Goal: Task Accomplishment & Management: Use online tool/utility

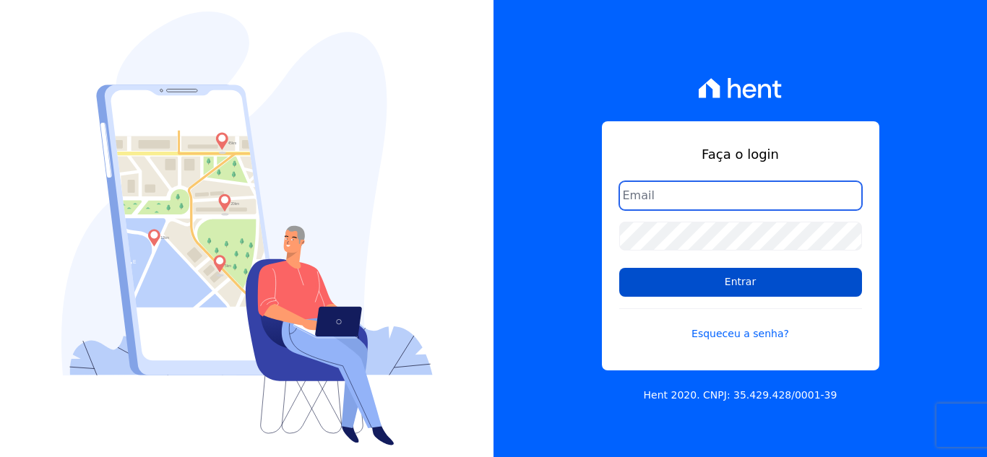
type input "[EMAIL_ADDRESS][DOMAIN_NAME]"
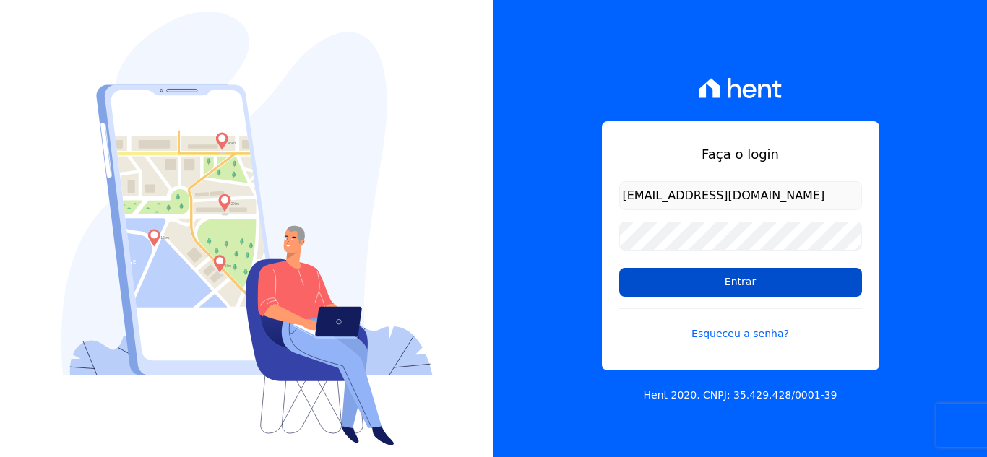
click at [748, 291] on input "Entrar" at bounding box center [740, 282] width 243 height 29
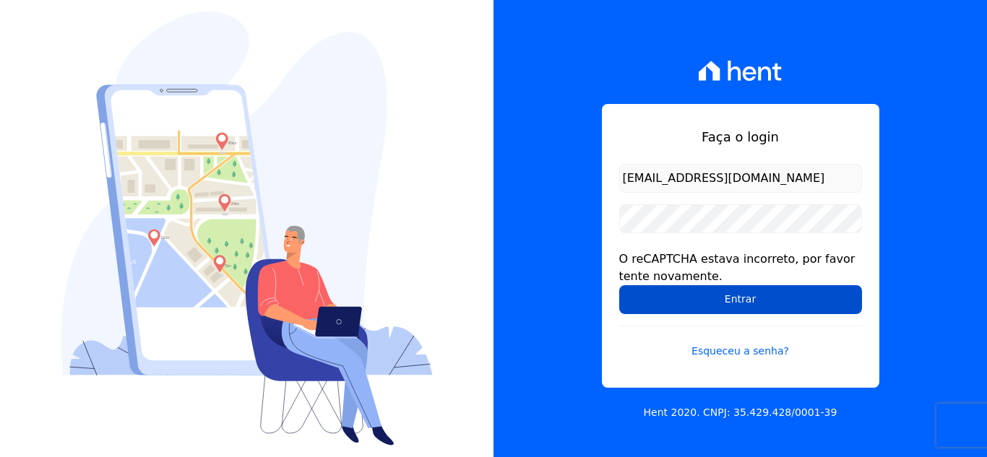
drag, startPoint x: 0, startPoint y: 0, endPoint x: 748, endPoint y: 291, distance: 802.7
click at [748, 291] on input "Entrar" at bounding box center [740, 299] width 243 height 29
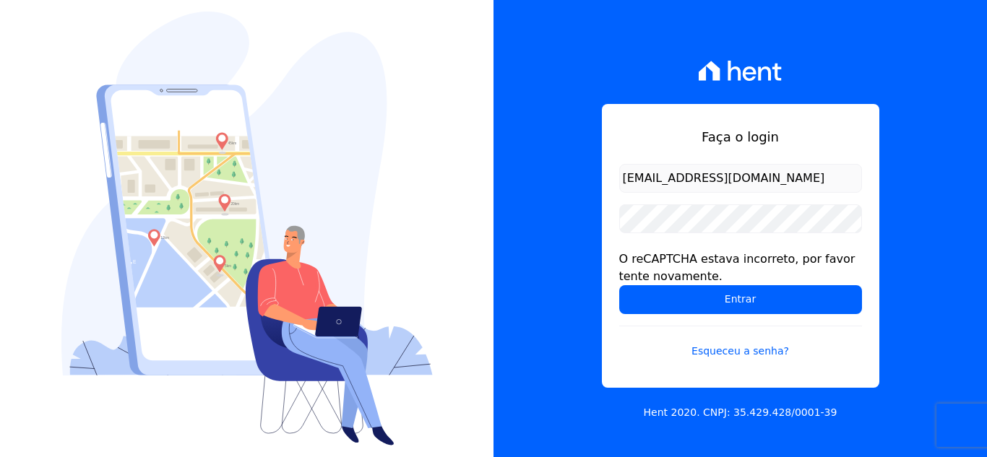
click at [721, 311] on input "Entrar" at bounding box center [740, 299] width 243 height 29
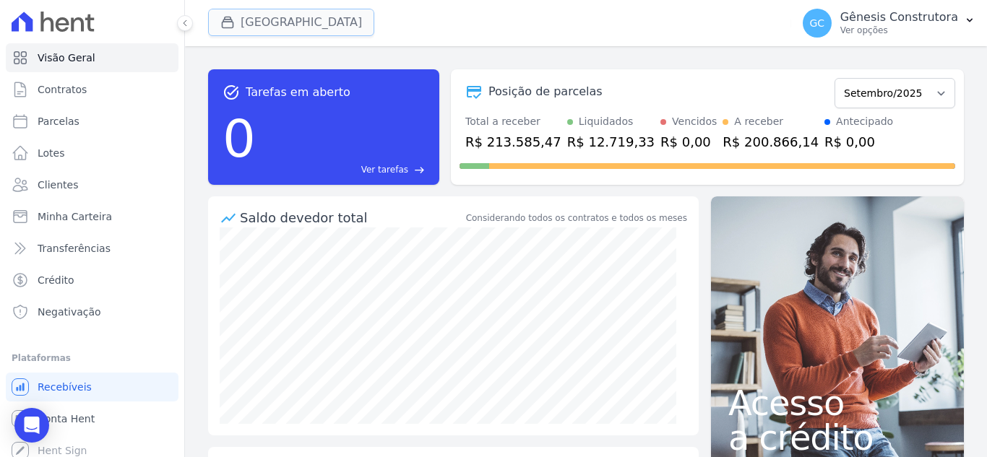
click at [275, 14] on button "[GEOGRAPHIC_DATA]" at bounding box center [291, 22] width 166 height 27
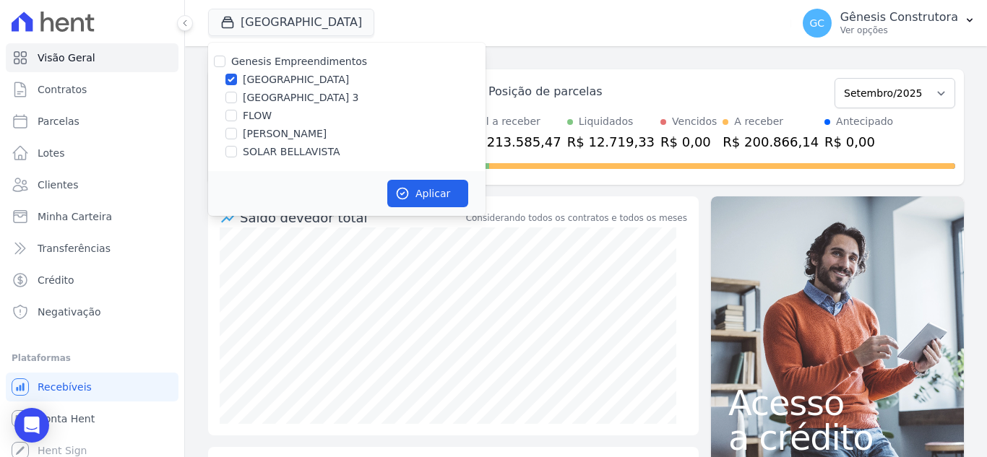
click at [270, 95] on label "[GEOGRAPHIC_DATA] 3" at bounding box center [301, 97] width 116 height 15
click at [237, 95] on input "[GEOGRAPHIC_DATA] 3" at bounding box center [231, 98] width 12 height 12
checkbox input "true"
click at [263, 77] on label "[GEOGRAPHIC_DATA]" at bounding box center [296, 79] width 106 height 15
click at [237, 77] on input "[GEOGRAPHIC_DATA]" at bounding box center [231, 80] width 12 height 12
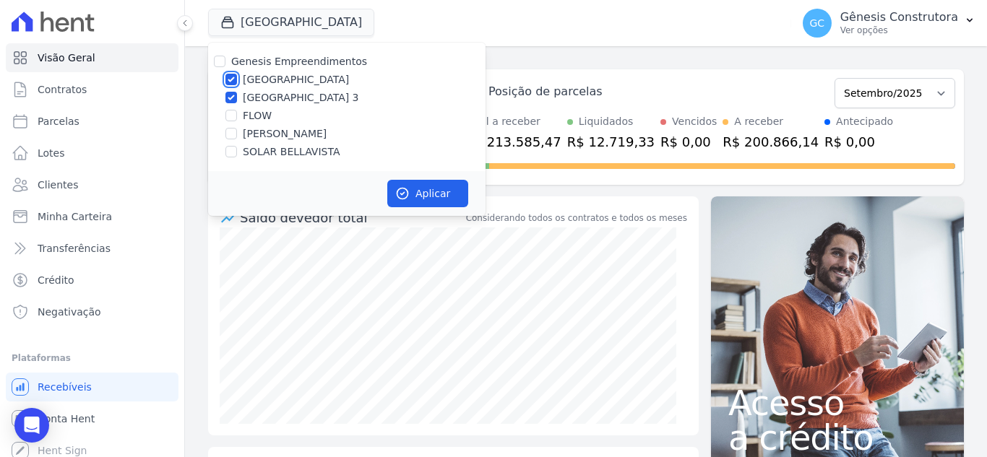
checkbox input "false"
click at [407, 190] on icon "button" at bounding box center [402, 194] width 11 height 11
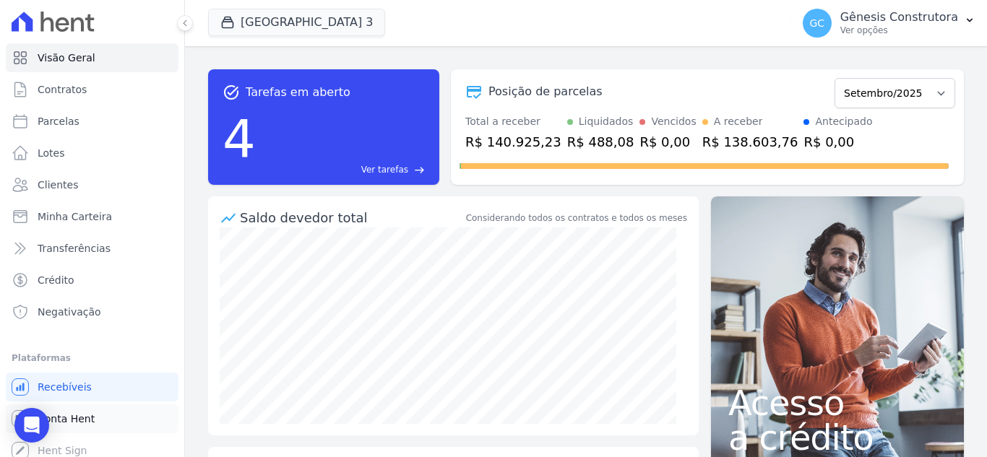
click at [84, 418] on span "Conta Hent" at bounding box center [66, 419] width 57 height 14
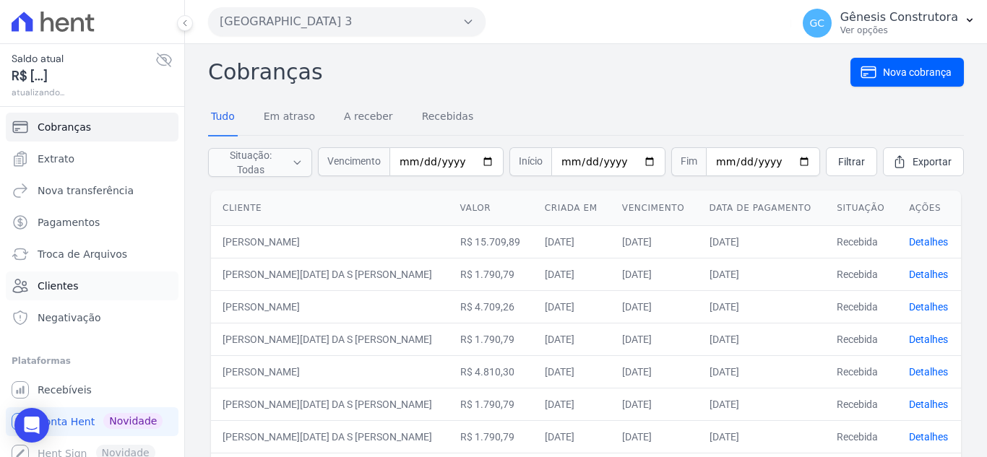
click at [69, 289] on span "Clientes" at bounding box center [58, 286] width 40 height 14
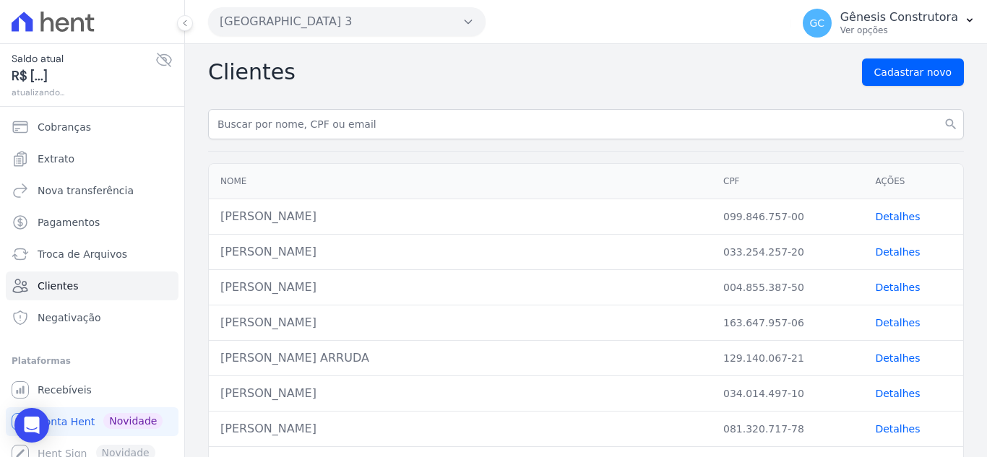
drag, startPoint x: 318, startPoint y: 139, endPoint x: 320, endPoint y: 125, distance: 14.6
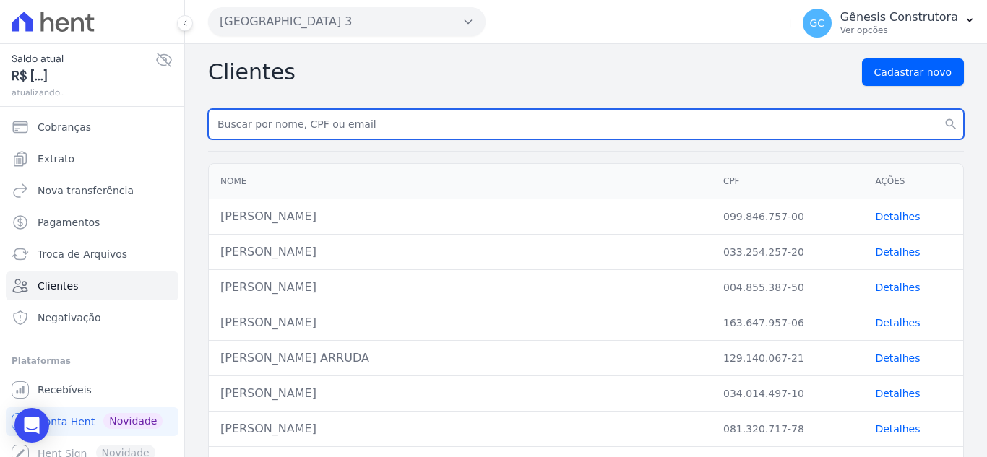
click at [320, 125] on input "text" at bounding box center [586, 124] width 756 height 30
type input "[PERSON_NAME]"
click at [938, 109] on button "search" at bounding box center [951, 124] width 26 height 30
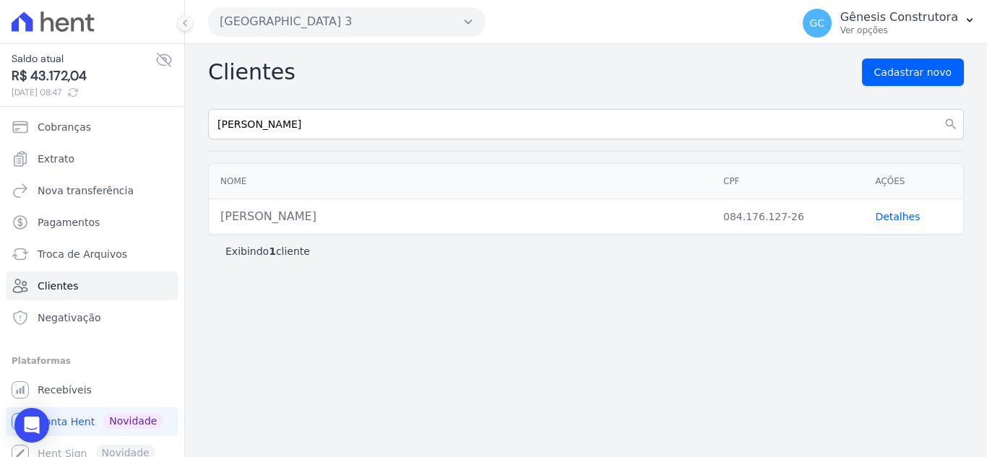
click at [890, 217] on link "Detalhes" at bounding box center [897, 217] width 45 height 12
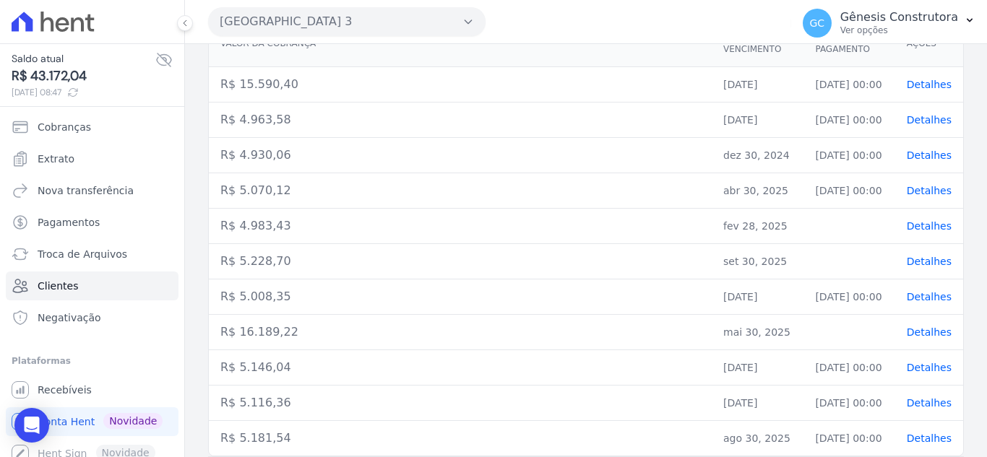
scroll to position [272, 0]
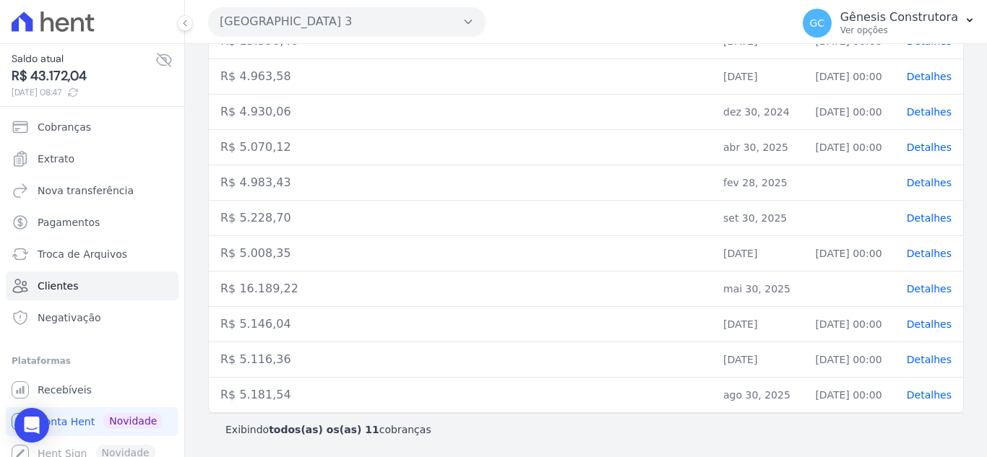
drag, startPoint x: 270, startPoint y: 288, endPoint x: 311, endPoint y: 293, distance: 40.8
click at [286, 288] on td "R$ 16.189,22" at bounding box center [460, 289] width 503 height 35
click at [916, 286] on span "Detalhes" at bounding box center [929, 289] width 45 height 12
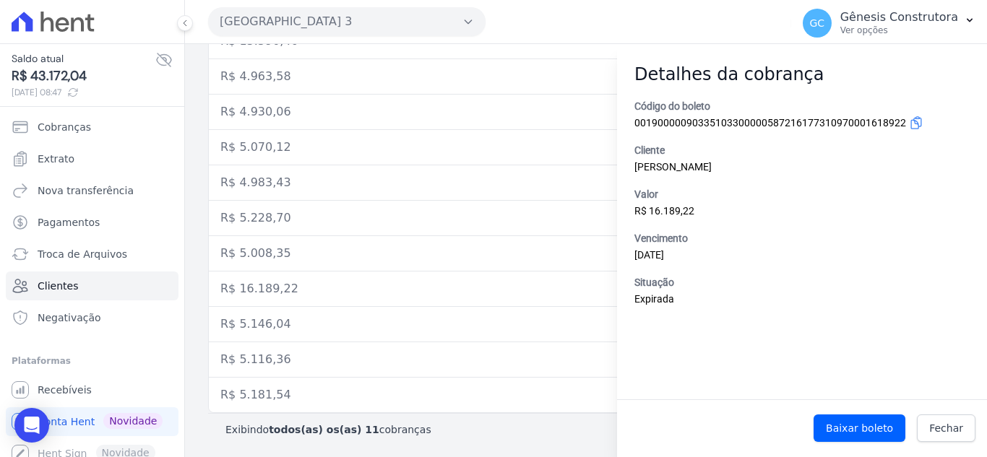
click at [637, 298] on span "Expirada" at bounding box center [655, 299] width 40 height 12
drag, startPoint x: 633, startPoint y: 301, endPoint x: 719, endPoint y: 296, distance: 86.1
click at [718, 296] on div "Código do boleto 00190000090335103300000587216177310970001618922 Cliente [PERSO…" at bounding box center [802, 249] width 370 height 301
click at [962, 429] on span "Fechar" at bounding box center [946, 428] width 34 height 14
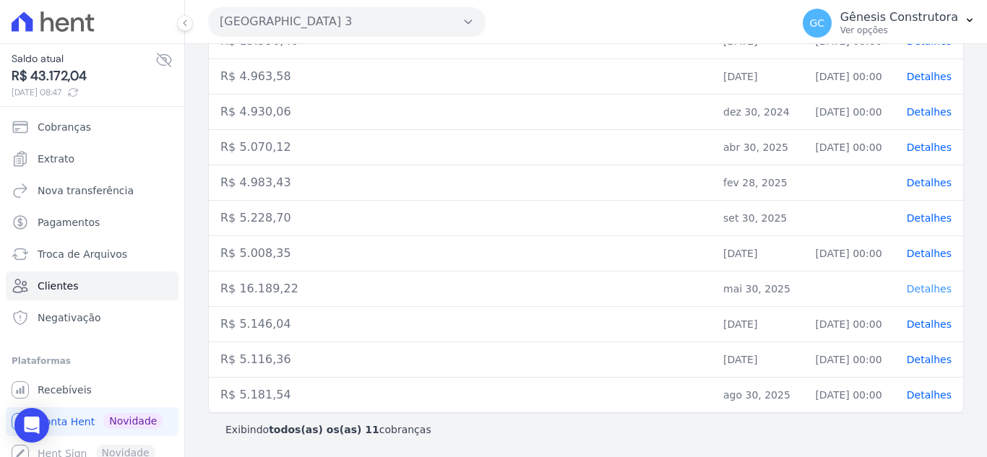
click at [916, 285] on span "Detalhes" at bounding box center [929, 289] width 45 height 12
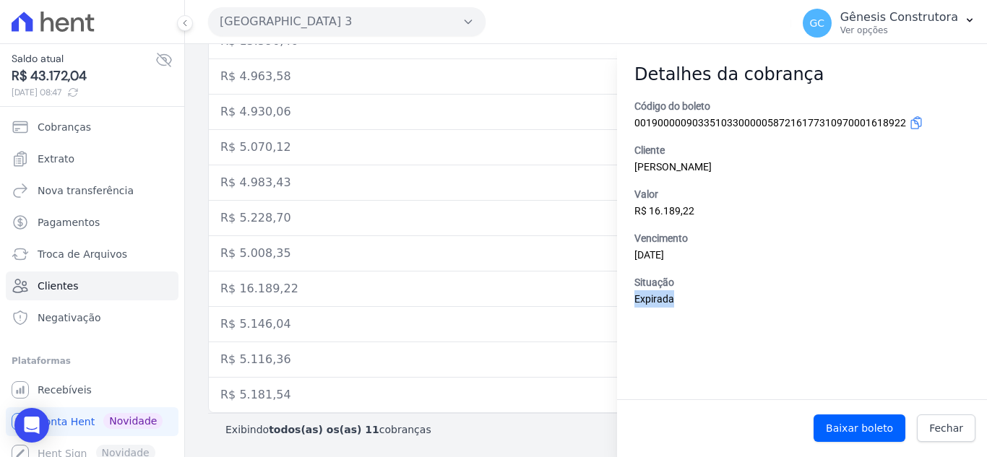
drag, startPoint x: 678, startPoint y: 302, endPoint x: 626, endPoint y: 300, distance: 52.1
click at [623, 298] on div "Código do boleto 00190000090335103300000587216177310970001618922 Cliente [PERSO…" at bounding box center [802, 249] width 370 height 301
click at [301, 18] on button "[GEOGRAPHIC_DATA] 3" at bounding box center [347, 21] width 278 height 29
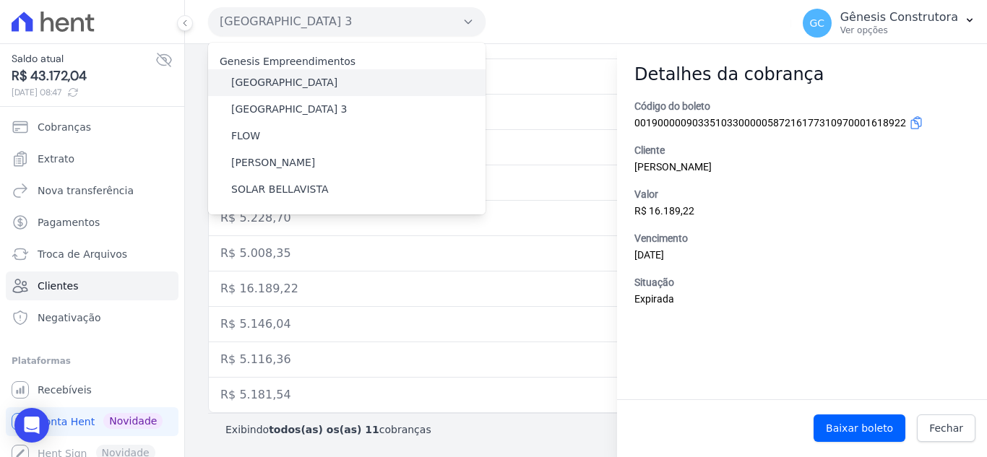
click at [275, 82] on label "[GEOGRAPHIC_DATA]" at bounding box center [284, 82] width 106 height 15
click at [0, 0] on input "[GEOGRAPHIC_DATA]" at bounding box center [0, 0] width 0 height 0
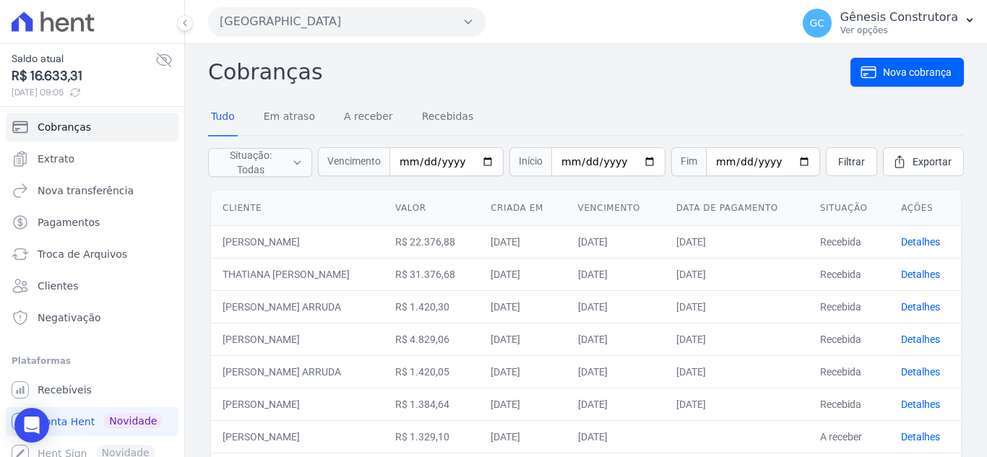
click at [352, 21] on button "[GEOGRAPHIC_DATA]" at bounding box center [347, 21] width 278 height 29
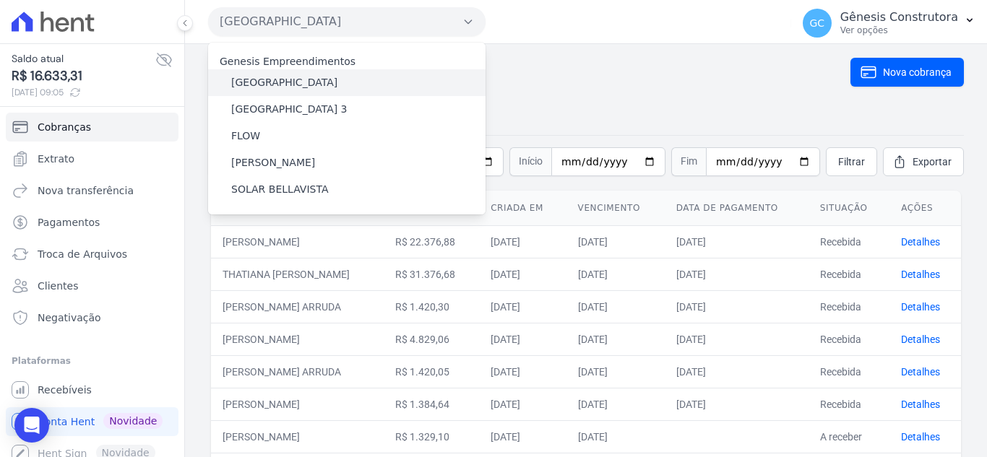
click at [304, 87] on label "[GEOGRAPHIC_DATA]" at bounding box center [284, 82] width 106 height 15
click at [0, 0] on input "[GEOGRAPHIC_DATA]" at bounding box center [0, 0] width 0 height 0
click at [308, 89] on label "[GEOGRAPHIC_DATA]" at bounding box center [284, 82] width 106 height 15
click at [0, 0] on input "[GEOGRAPHIC_DATA]" at bounding box center [0, 0] width 0 height 0
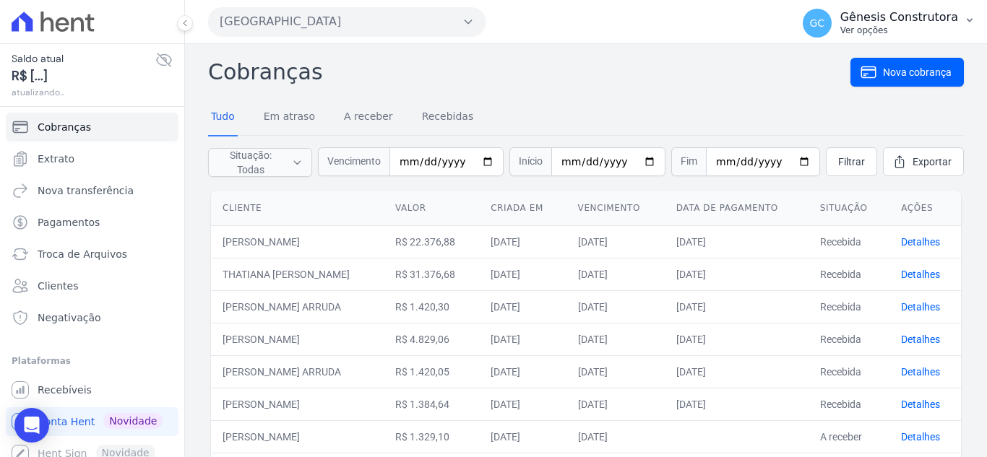
click at [880, 27] on p "Ver opções" at bounding box center [899, 31] width 118 height 12
click at [74, 398] on link "Recebíveis" at bounding box center [92, 390] width 173 height 29
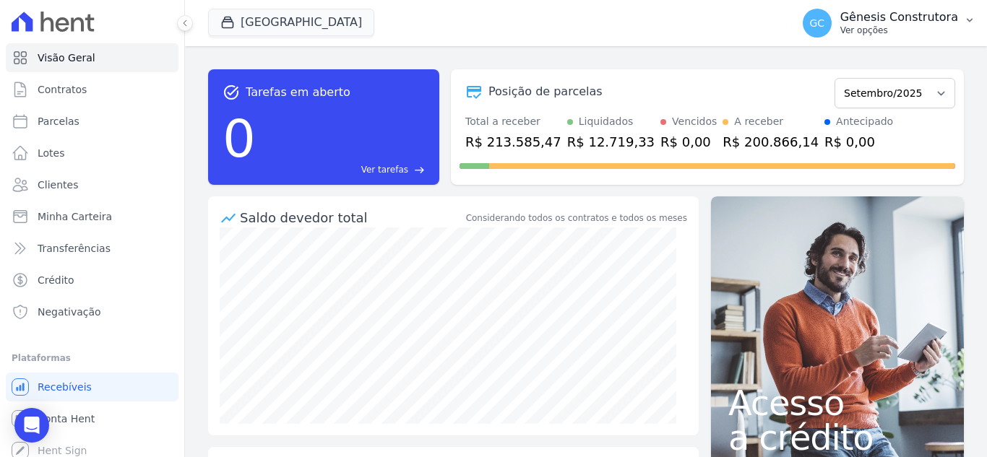
click at [930, 20] on p "Gênesis Construtora" at bounding box center [899, 17] width 118 height 14
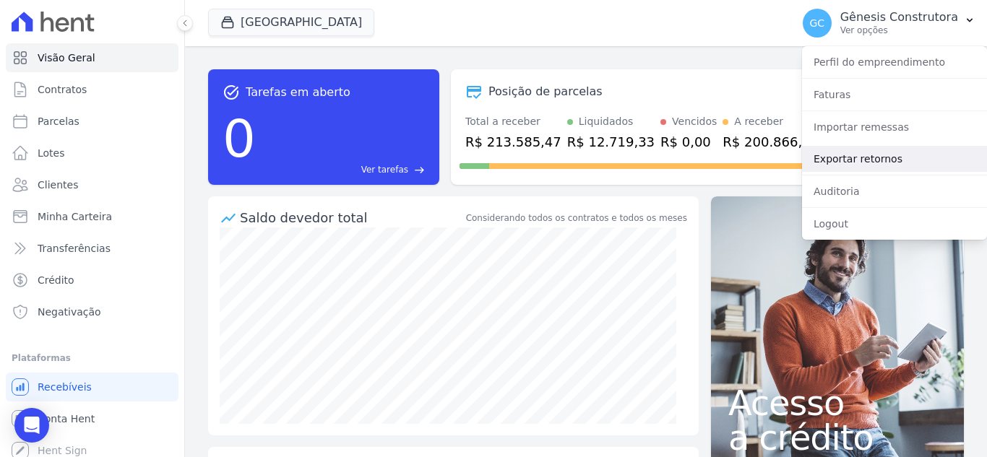
click at [858, 162] on link "Exportar retornos" at bounding box center [894, 159] width 185 height 26
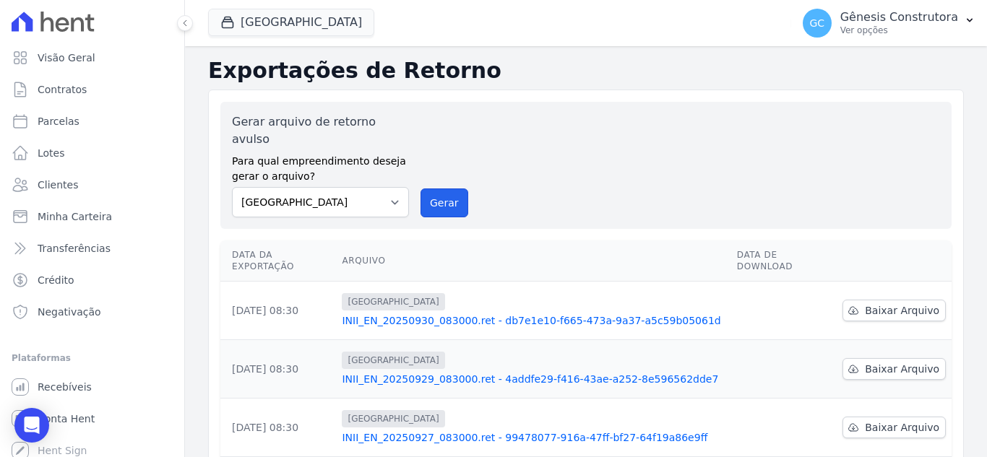
drag, startPoint x: 444, startPoint y: 186, endPoint x: 533, endPoint y: 138, distance: 101.2
click at [444, 189] on button "Gerar" at bounding box center [445, 203] width 48 height 29
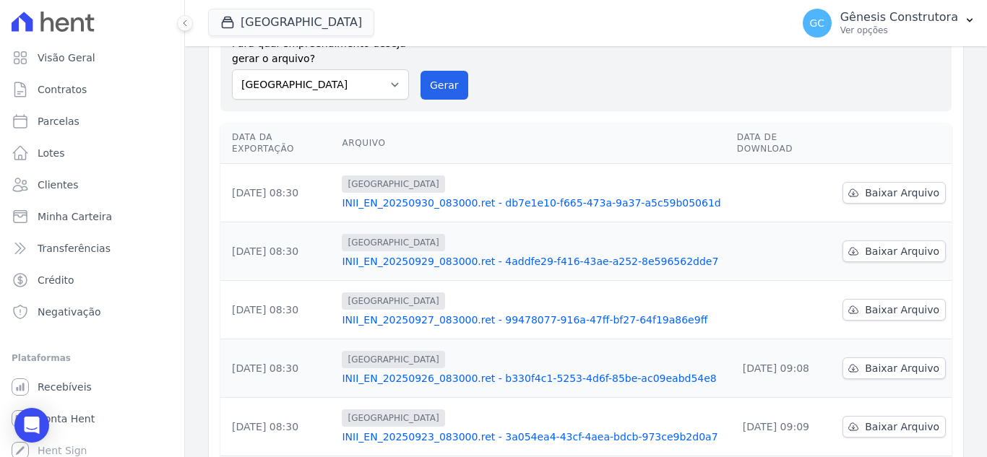
scroll to position [217, 0]
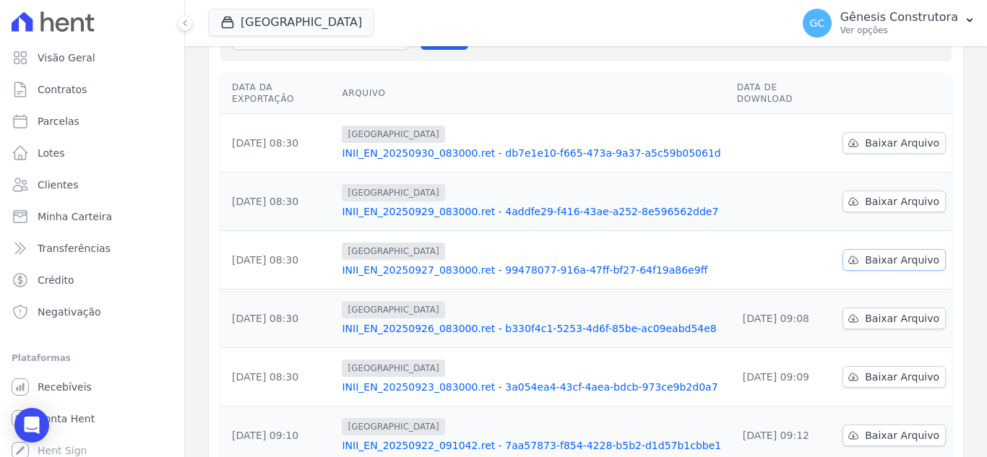
click at [924, 253] on span "Baixar Arquivo" at bounding box center [902, 260] width 74 height 14
click at [889, 194] on span "Baixar Arquivo" at bounding box center [902, 201] width 74 height 14
click at [933, 132] on link "Baixar Arquivo" at bounding box center [894, 143] width 103 height 22
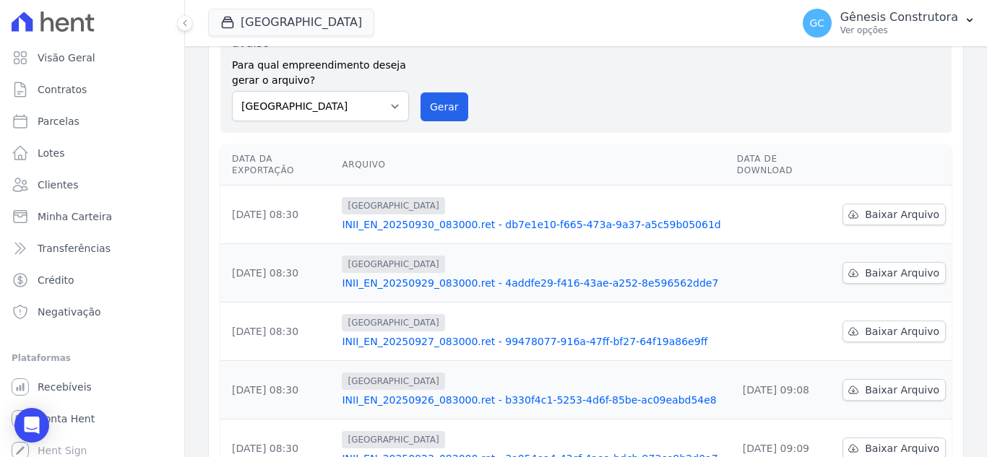
scroll to position [0, 0]
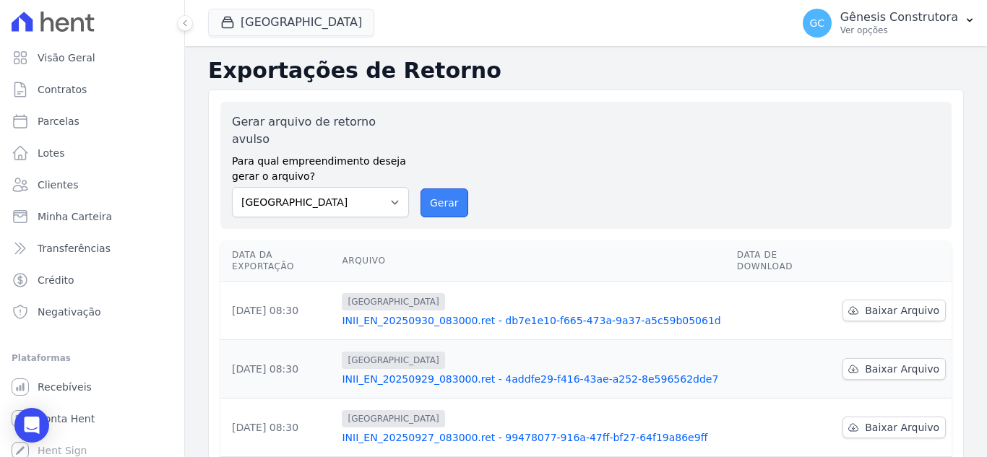
click at [433, 189] on button "Gerar" at bounding box center [445, 203] width 48 height 29
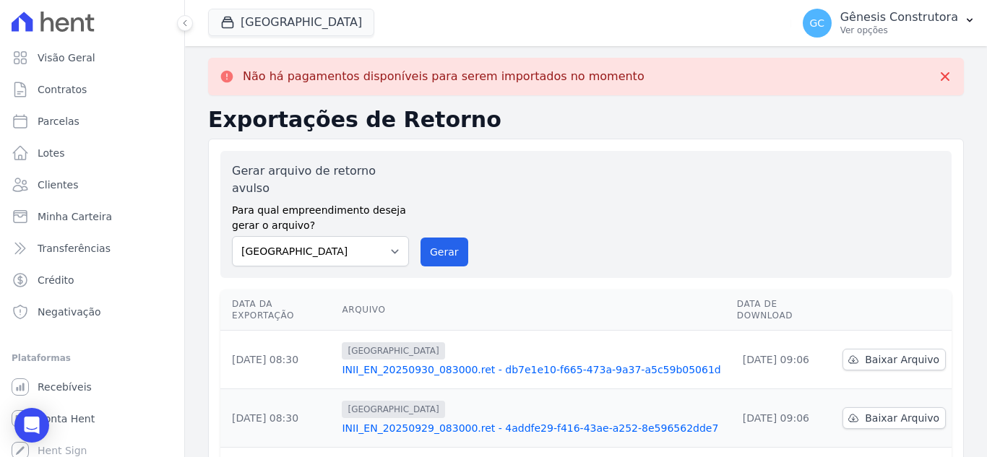
click at [330, 36] on span "[GEOGRAPHIC_DATA]" at bounding box center [291, 23] width 166 height 29
click at [330, 19] on button "[GEOGRAPHIC_DATA]" at bounding box center [291, 22] width 166 height 27
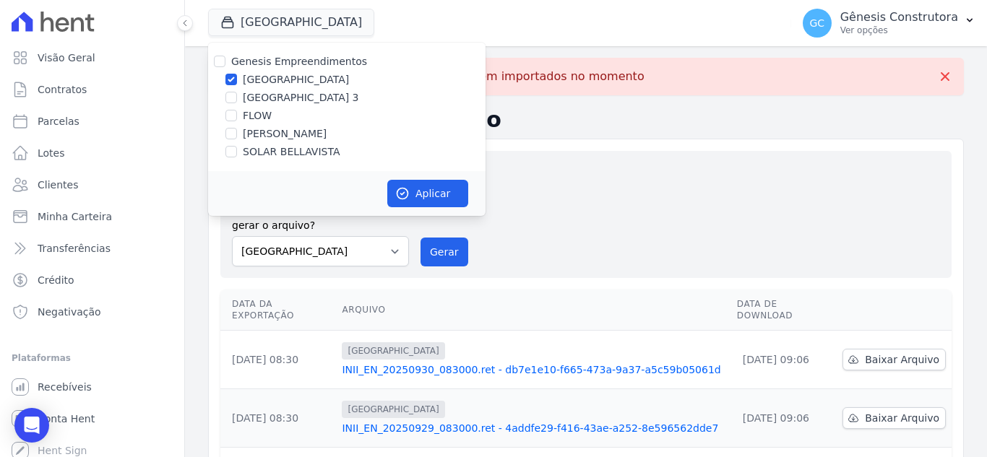
click at [301, 93] on label "[GEOGRAPHIC_DATA] 3" at bounding box center [301, 97] width 116 height 15
click at [237, 93] on input "[GEOGRAPHIC_DATA] 3" at bounding box center [231, 98] width 12 height 12
checkbox input "true"
click at [299, 83] on label "[GEOGRAPHIC_DATA]" at bounding box center [296, 79] width 106 height 15
click at [237, 83] on input "[GEOGRAPHIC_DATA]" at bounding box center [231, 80] width 12 height 12
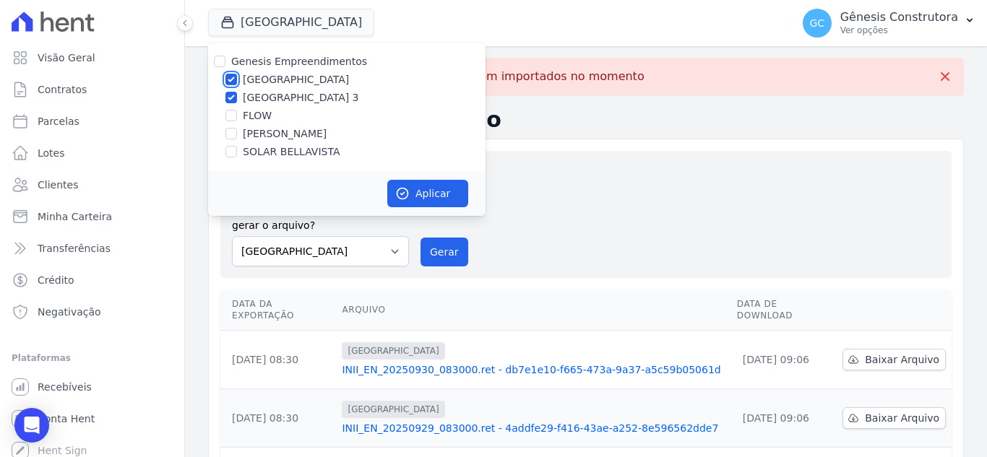
checkbox input "false"
click at [399, 199] on icon "button" at bounding box center [402, 193] width 14 height 14
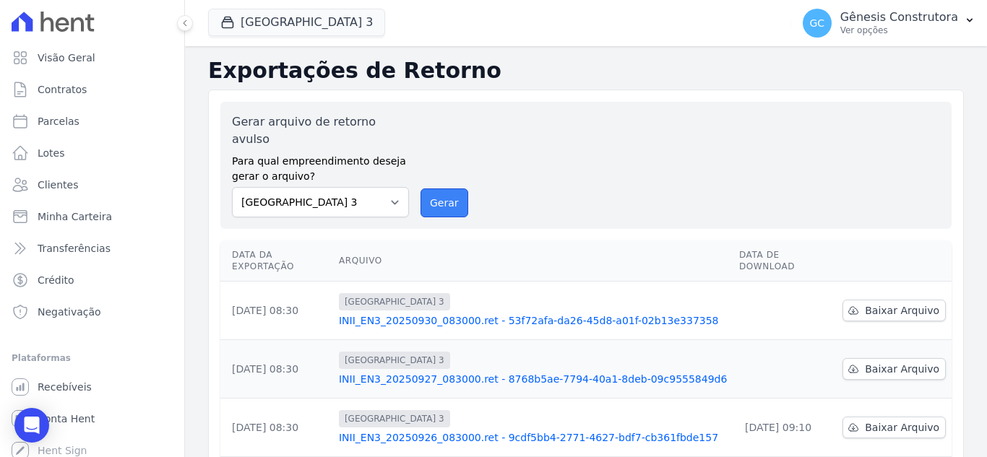
click at [444, 189] on button "Gerar" at bounding box center [445, 203] width 48 height 29
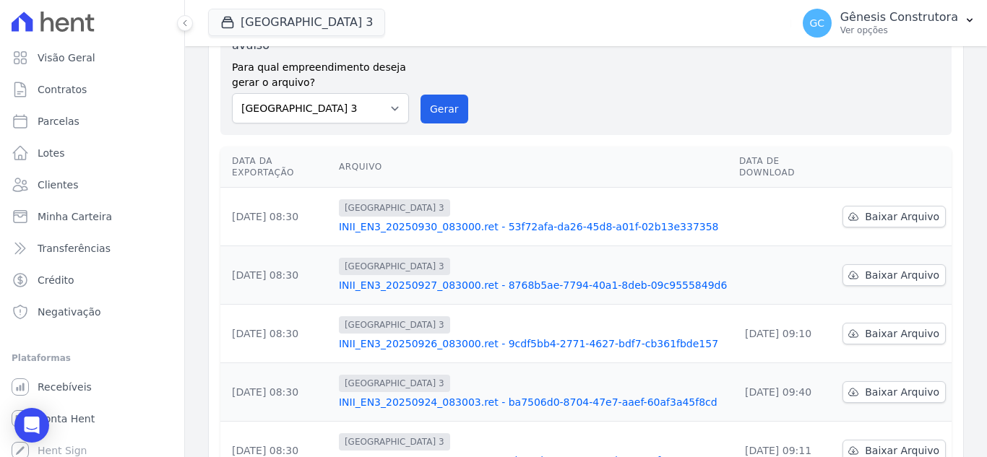
scroll to position [145, 0]
click at [859, 205] on link "Baixar Arquivo" at bounding box center [894, 216] width 103 height 22
click at [881, 267] on span "Baixar Arquivo" at bounding box center [902, 274] width 74 height 14
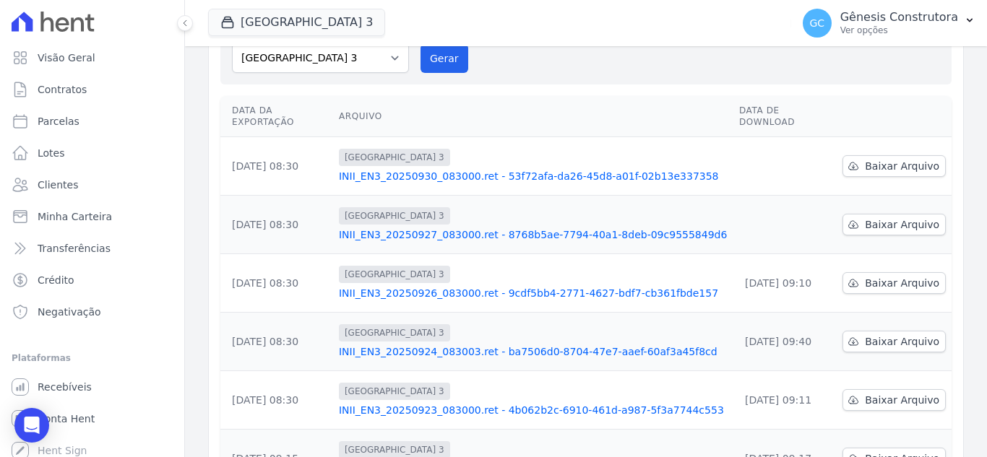
scroll to position [95, 0]
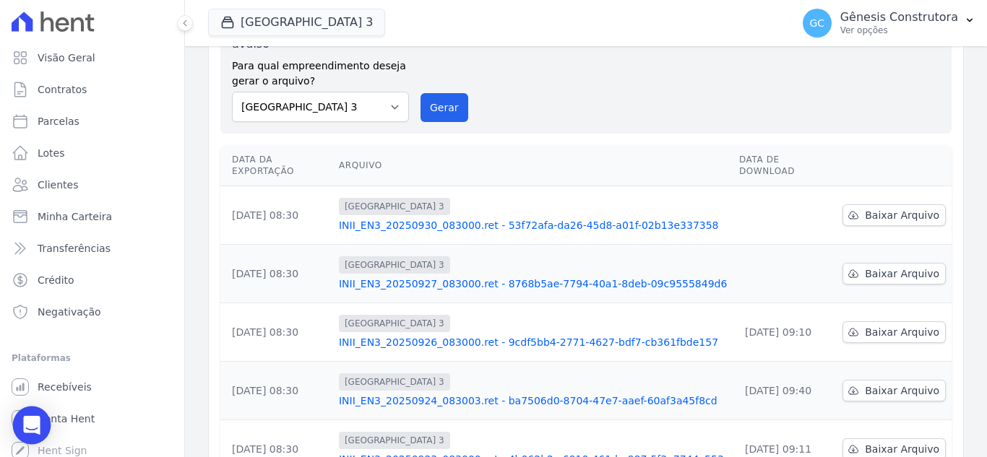
click at [32, 426] on icon "Open Intercom Messenger" at bounding box center [31, 425] width 17 height 19
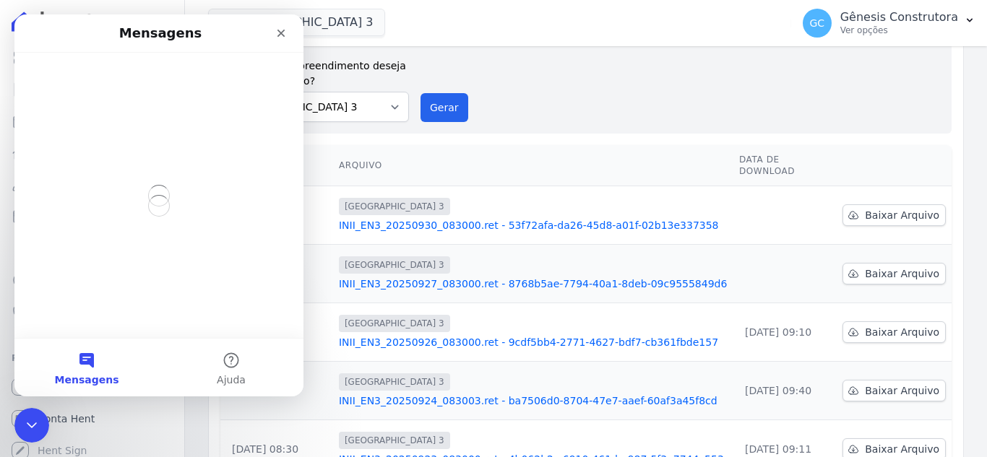
scroll to position [0, 0]
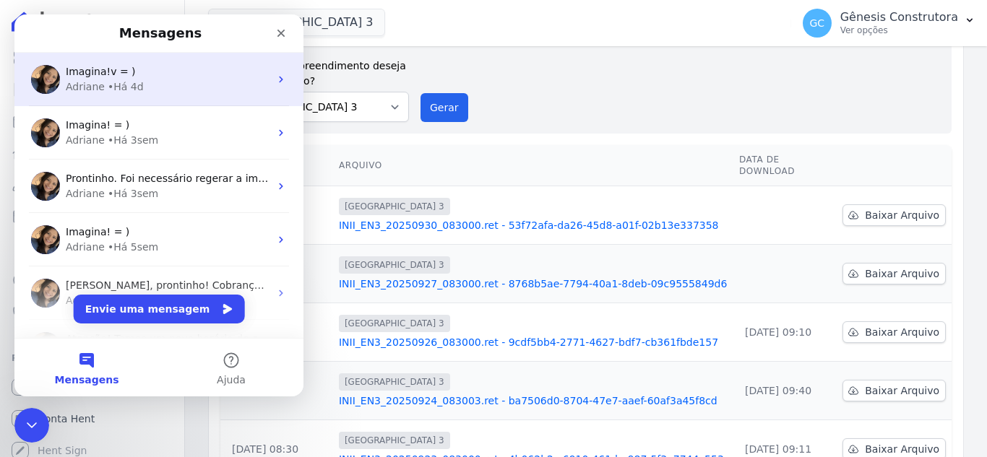
click at [142, 104] on div "Imagina!v = ) Adriane • Há 4d" at bounding box center [158, 79] width 289 height 53
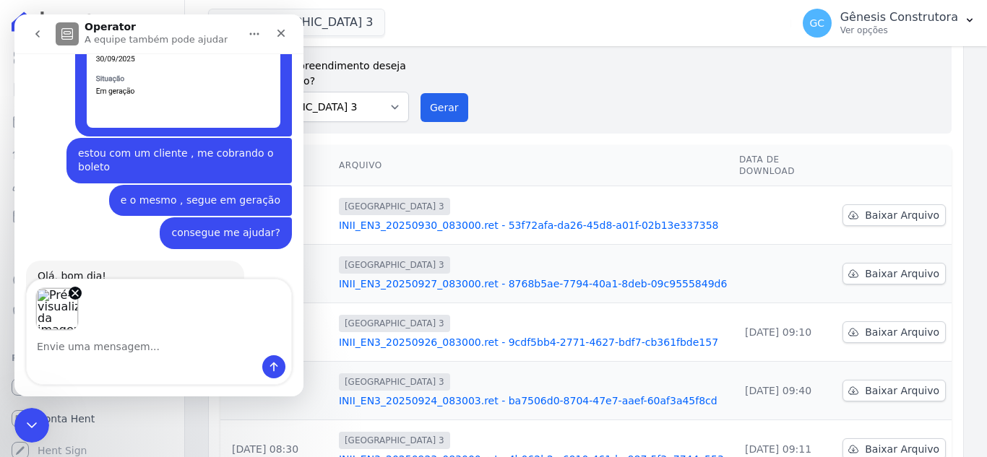
scroll to position [11543, 0]
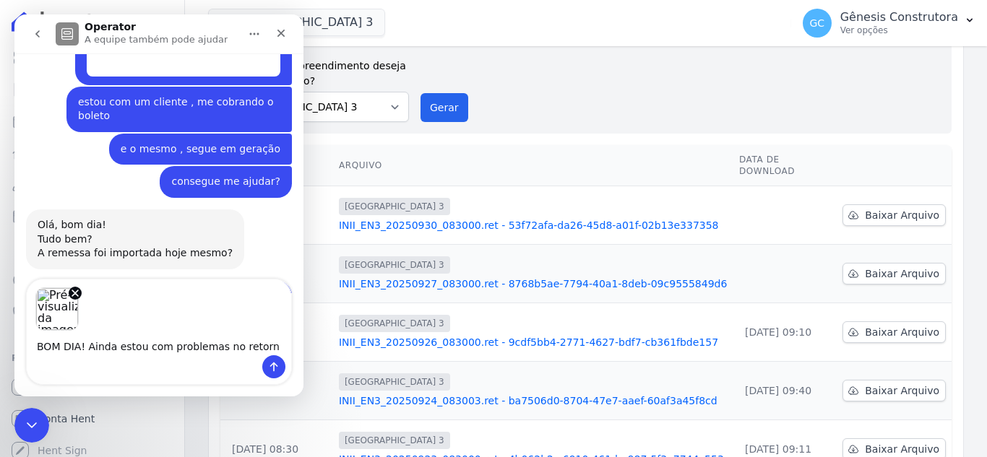
type textarea "BOM DIA! Ainda estou com problemas no retorno"
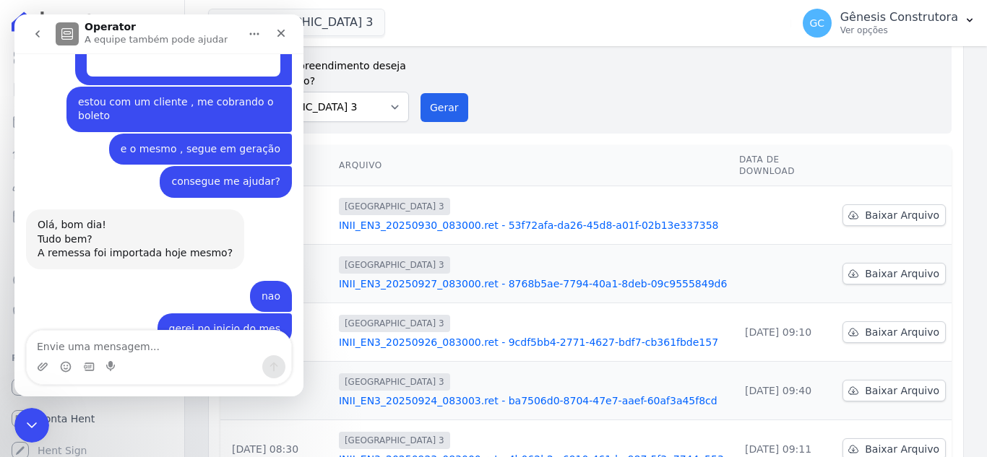
scroll to position [11631, 0]
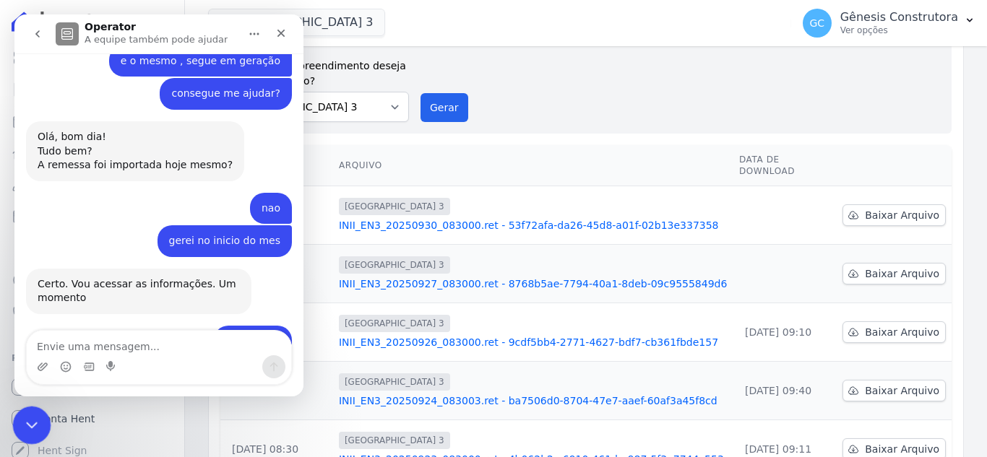
drag, startPoint x: 30, startPoint y: 423, endPoint x: 285, endPoint y: 757, distance: 421.2
click at [30, 422] on icon "Encerramento do Messenger da Intercom" at bounding box center [29, 423] width 17 height 17
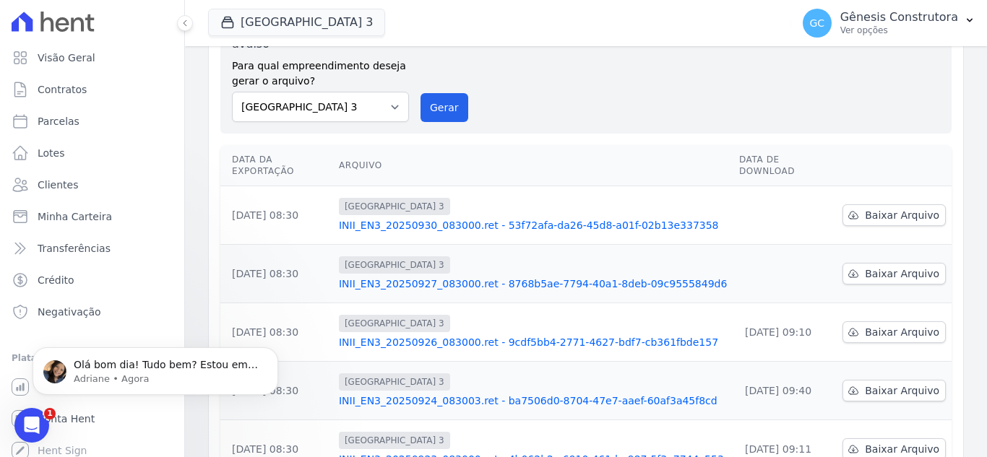
scroll to position [11738, 0]
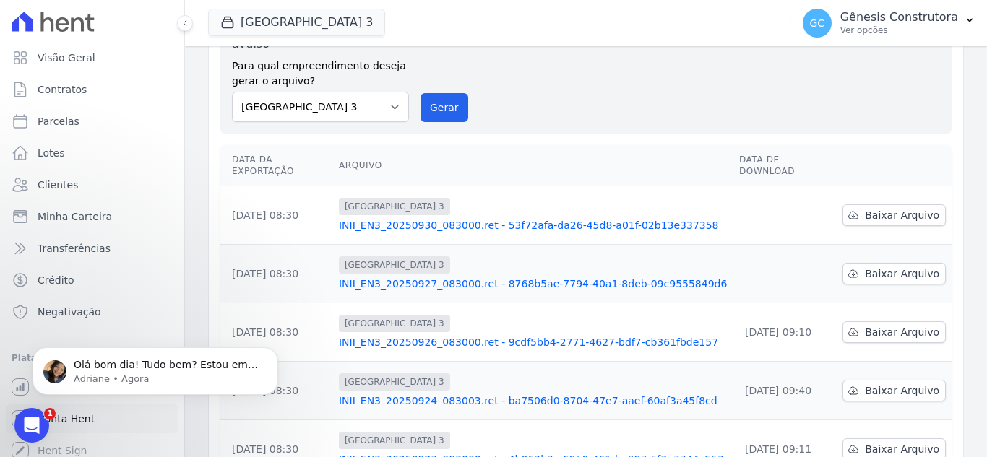
click at [75, 426] on link "Conta Hent" at bounding box center [92, 419] width 173 height 29
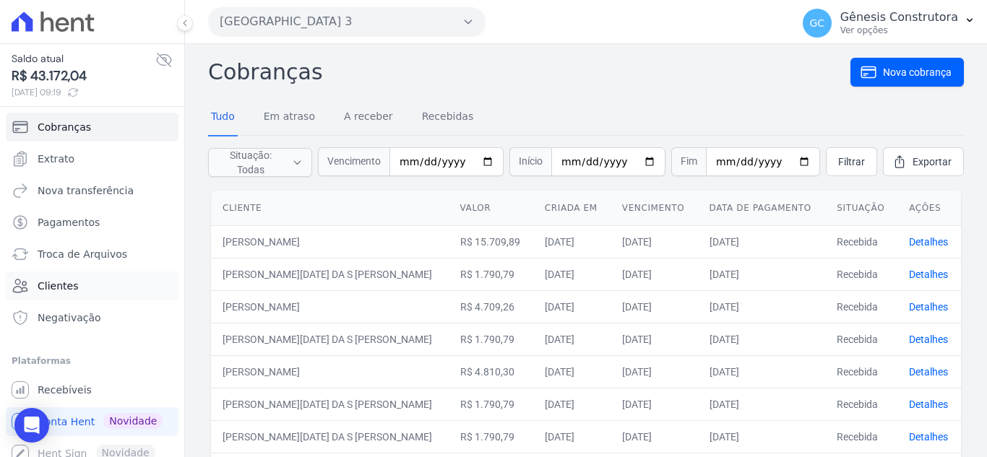
click at [66, 282] on span "Clientes" at bounding box center [58, 286] width 40 height 14
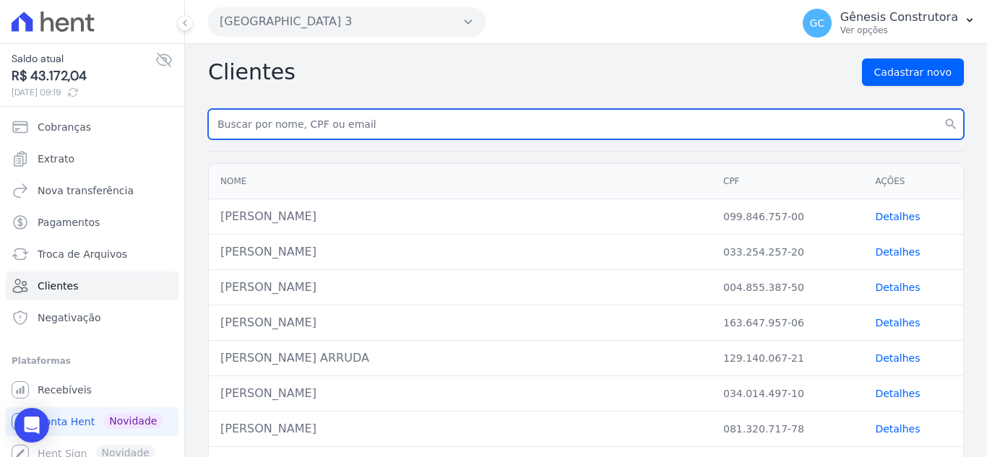
drag, startPoint x: 381, startPoint y: 139, endPoint x: 379, endPoint y: 115, distance: 24.7
paste input "[PERSON_NAME]"
type input "[PERSON_NAME]"
click at [938, 109] on button "search" at bounding box center [951, 124] width 26 height 30
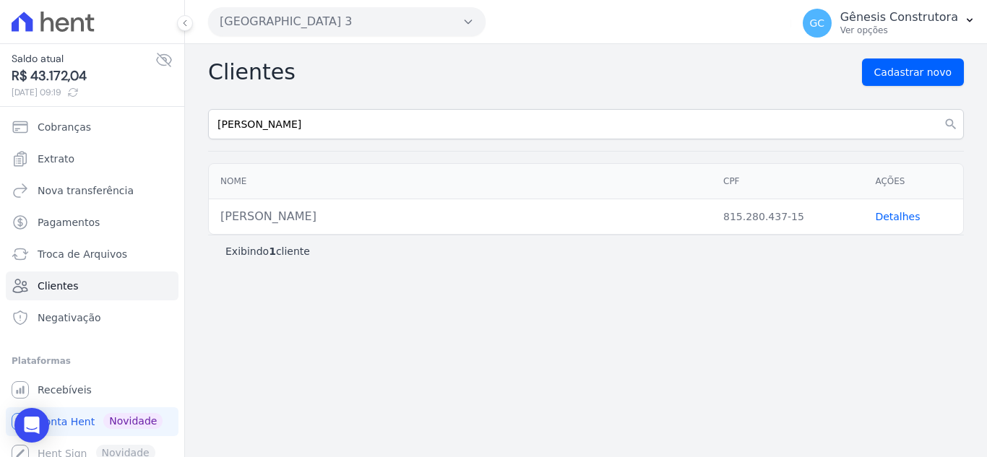
click at [880, 224] on td "Detalhes" at bounding box center [914, 216] width 100 height 35
click at [880, 215] on link "Detalhes" at bounding box center [897, 217] width 45 height 12
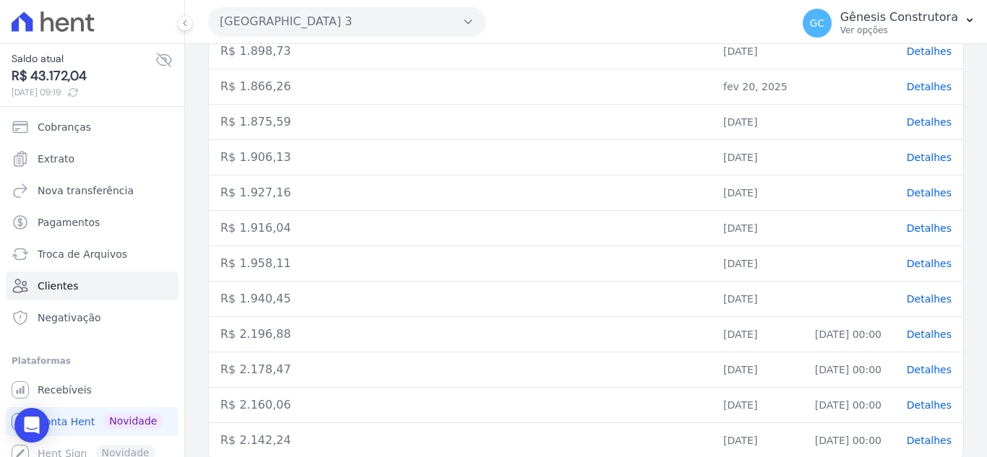
scroll to position [787, 0]
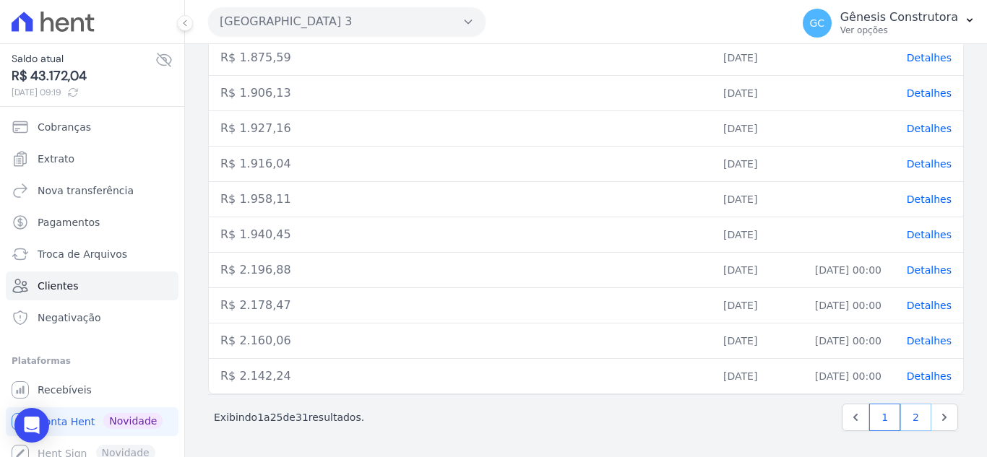
click at [900, 417] on link "2" at bounding box center [915, 417] width 31 height 27
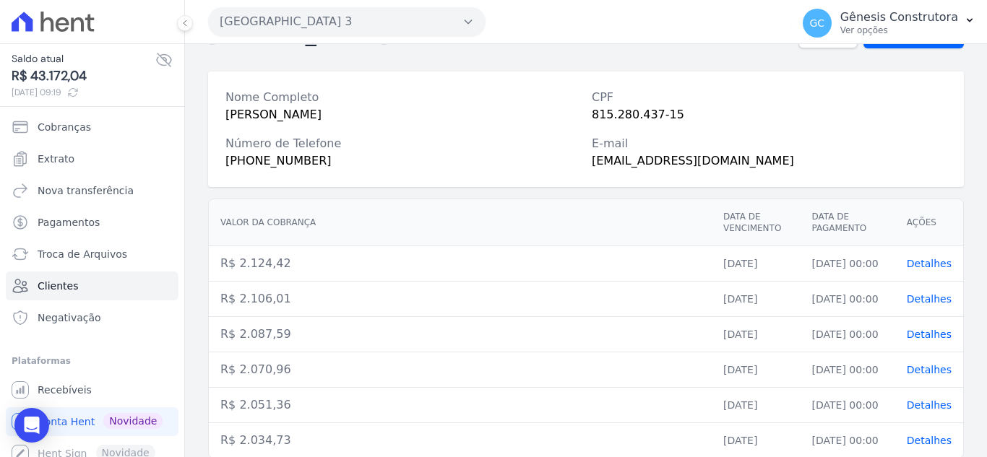
scroll to position [114, 0]
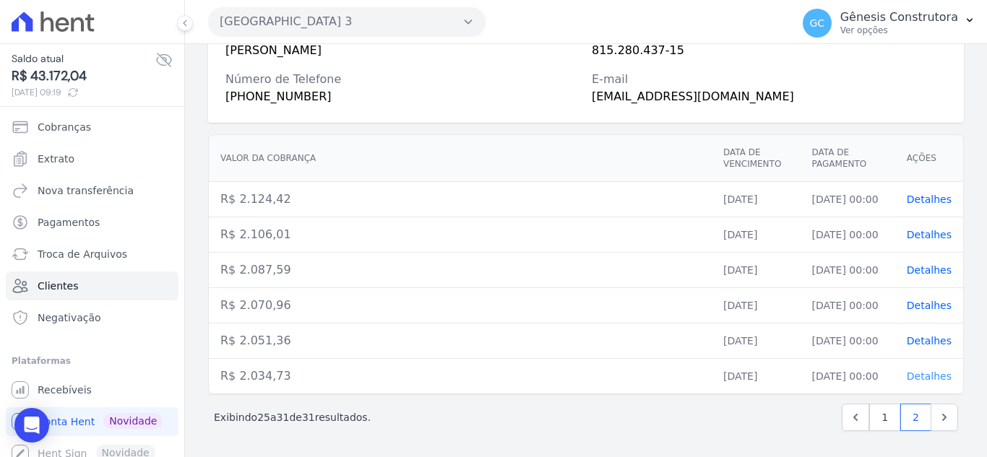
click at [913, 374] on span "Detalhes" at bounding box center [929, 377] width 45 height 12
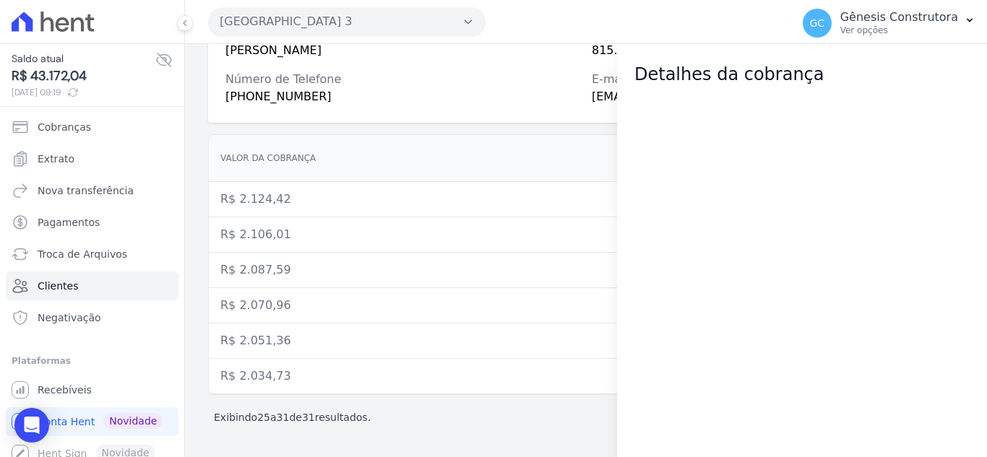
click at [471, 166] on th "Valor da cobrança" at bounding box center [460, 158] width 503 height 47
drag, startPoint x: 893, startPoint y: 76, endPoint x: 950, endPoint y: 34, distance: 70.8
click at [899, 72] on h2 "Detalhes da cobrança" at bounding box center [802, 74] width 335 height 26
click at [962, 23] on button "GC Gênesis Construtora Ver opções" at bounding box center [889, 23] width 196 height 40
click at [402, 163] on th "Valor da cobrança" at bounding box center [460, 158] width 503 height 47
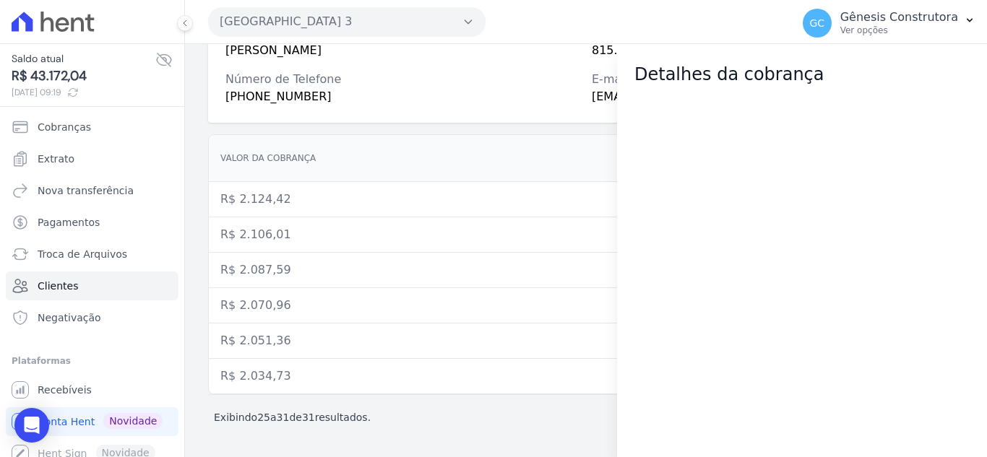
drag, startPoint x: 587, startPoint y: 265, endPoint x: 655, endPoint y: 317, distance: 86.6
click at [588, 267] on td "R$ 2.087,59" at bounding box center [460, 270] width 503 height 35
click at [696, 335] on div at bounding box center [802, 272] width 370 height 370
click at [958, 429] on div at bounding box center [802, 272] width 370 height 370
click at [962, 27] on button "GC Gênesis Construtora Ver opções" at bounding box center [889, 23] width 196 height 40
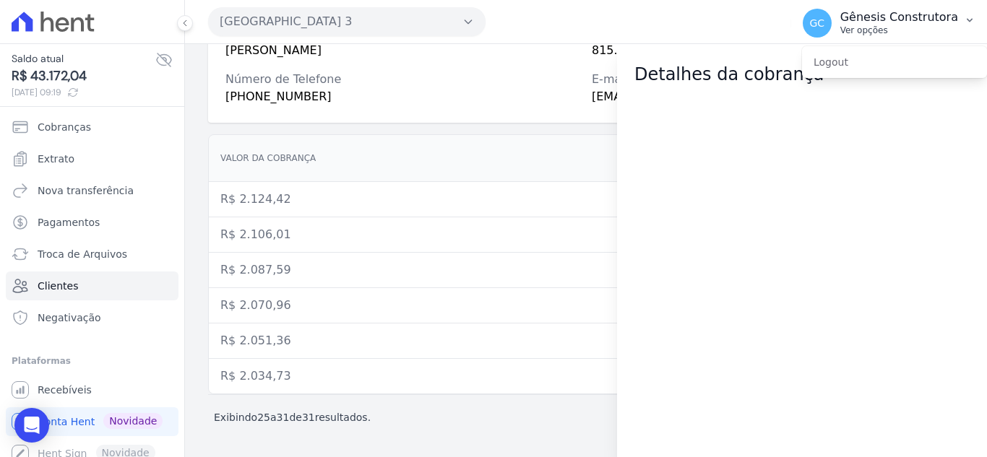
click at [963, 26] on button "GC Gênesis Construtora Ver opções" at bounding box center [889, 23] width 196 height 40
click at [679, 86] on h2 "Detalhes da cobrança" at bounding box center [802, 74] width 335 height 26
click at [49, 400] on link "Recebíveis" at bounding box center [92, 390] width 173 height 29
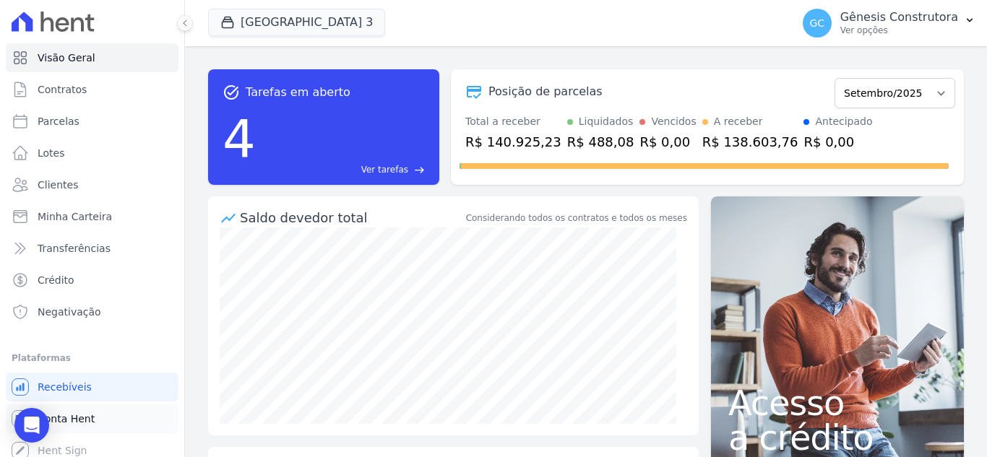
click at [55, 419] on span "Conta Hent" at bounding box center [66, 419] width 57 height 14
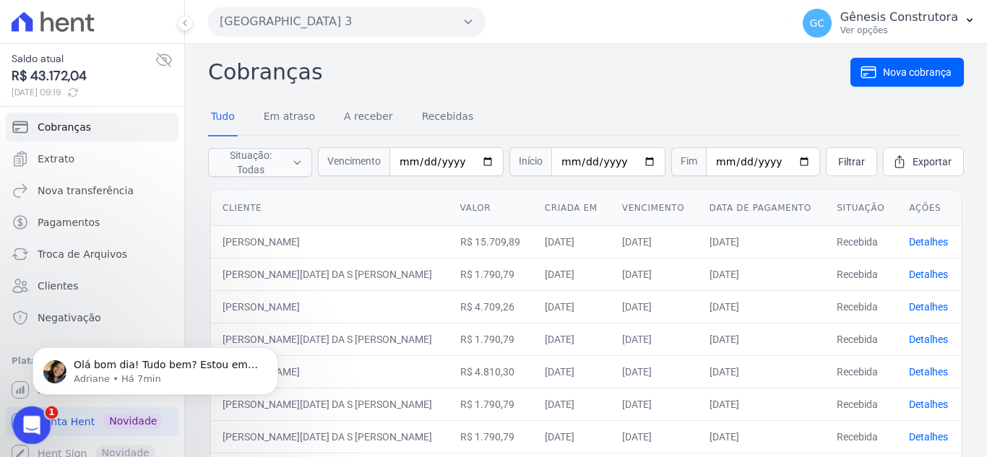
click at [15, 432] on div "Abertura do Messenger da Intercom" at bounding box center [30, 424] width 48 height 48
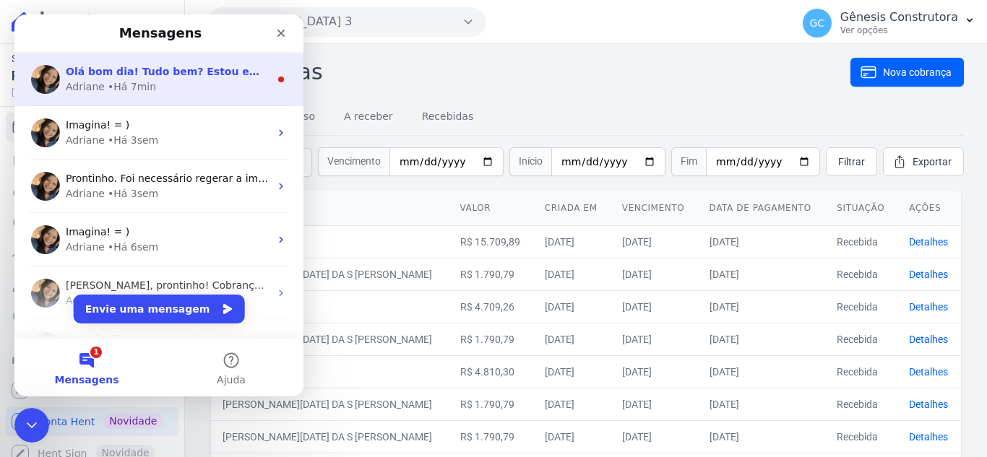
click at [134, 94] on div "• Há 7min" at bounding box center [132, 86] width 48 height 15
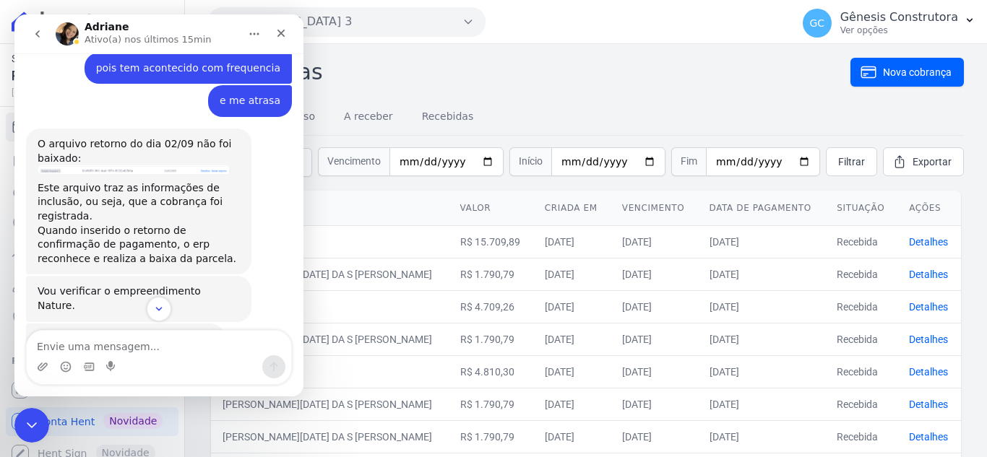
scroll to position [1409, 0]
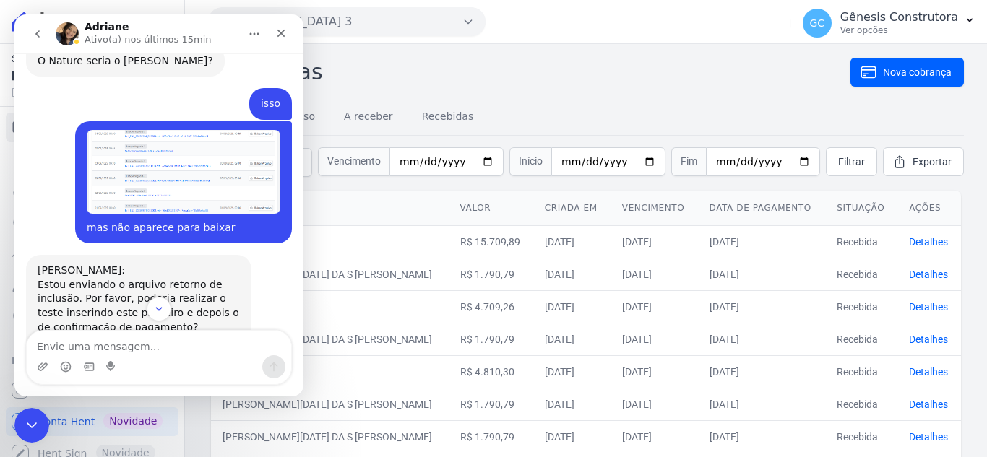
click at [171, 296] on div "[PERSON_NAME]: Estou enviando o arquivo retorno de inclusão. Por favor, poderia…" at bounding box center [138, 299] width 225 height 88
click at [155, 307] on icon "Scroll to bottom" at bounding box center [158, 309] width 13 height 13
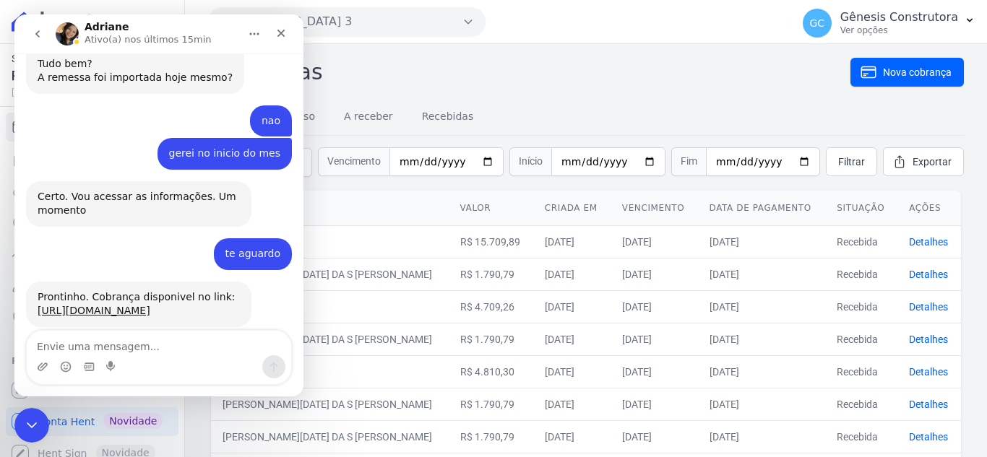
scroll to position [11752, 0]
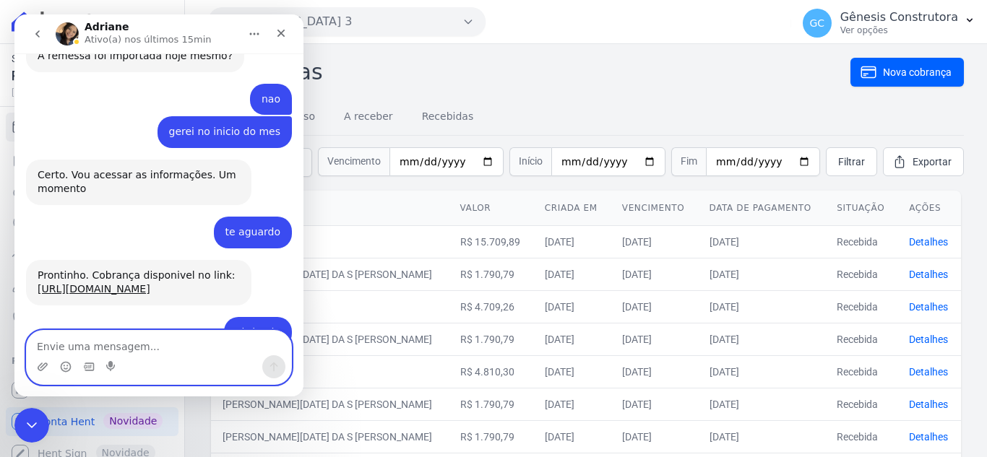
click at [141, 348] on textarea "Envie uma mensagem..." at bounding box center [159, 343] width 265 height 25
type textarea "ok,obrigada"
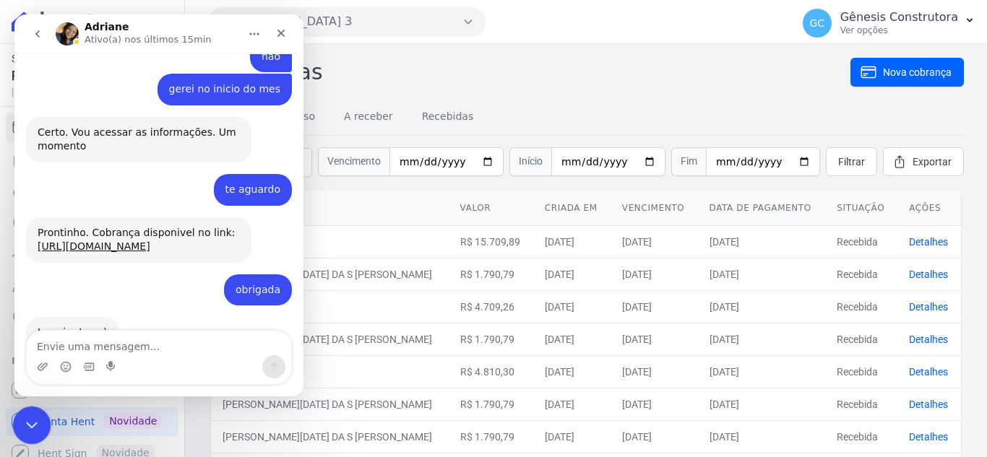
click at [19, 414] on div "Encerramento do Messenger da Intercom" at bounding box center [29, 423] width 35 height 35
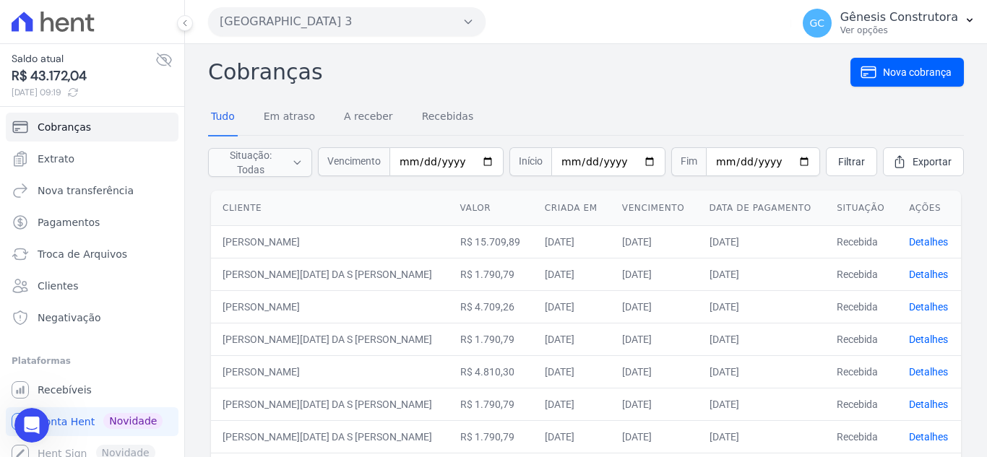
scroll to position [11781, 0]
click at [37, 406] on html at bounding box center [29, 423] width 35 height 35
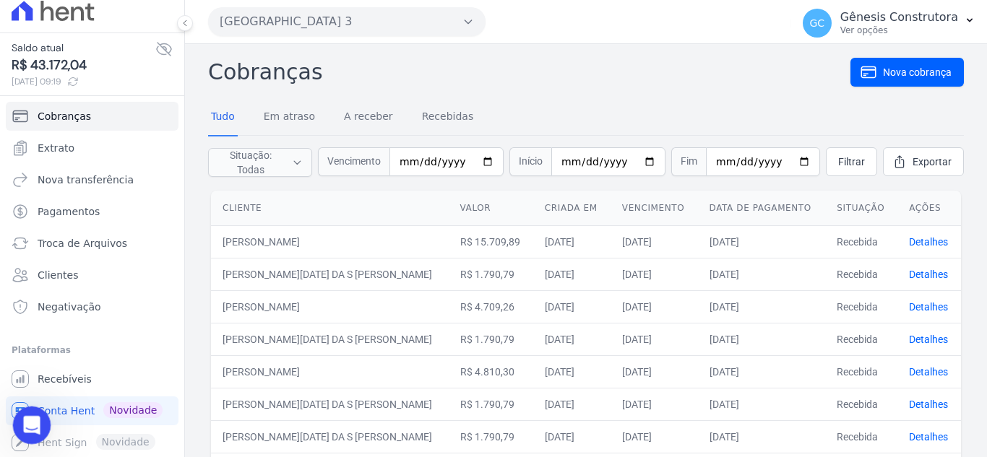
click at [27, 434] on div "Abertura do Messenger da Intercom" at bounding box center [30, 424] width 48 height 48
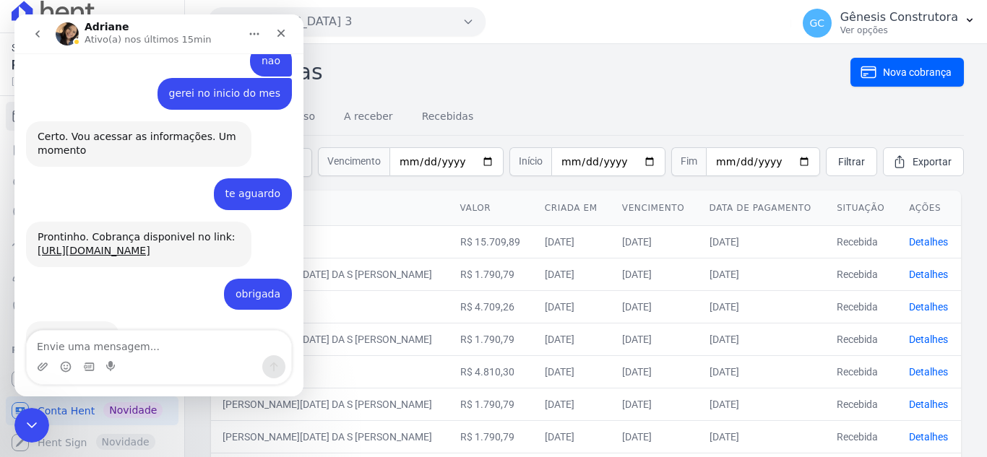
scroll to position [11781, 0]
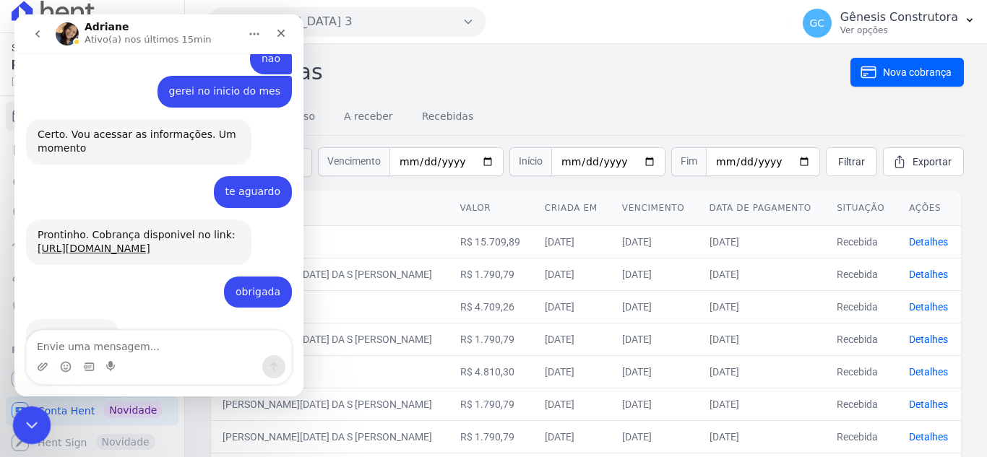
click at [24, 418] on icon "Encerramento do Messenger da Intercom" at bounding box center [29, 423] width 17 height 17
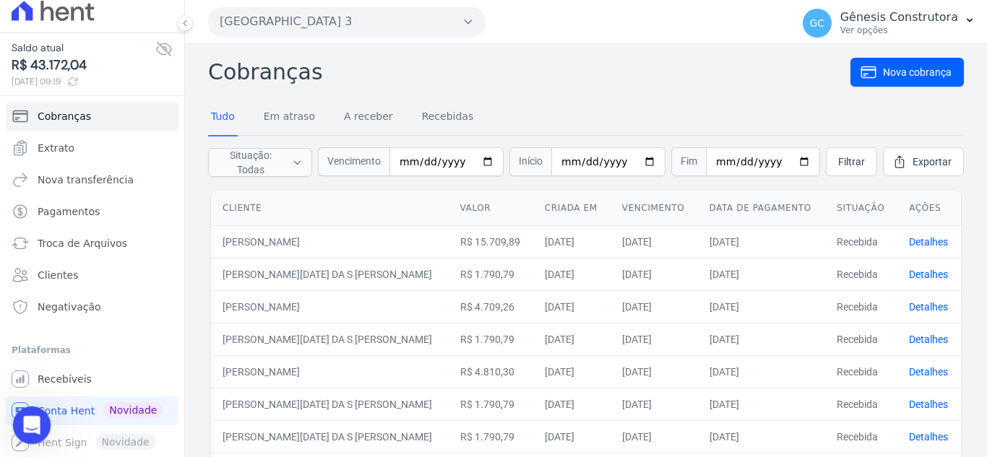
click at [38, 406] on div "Abertura do Messenger da Intercom" at bounding box center [29, 423] width 35 height 35
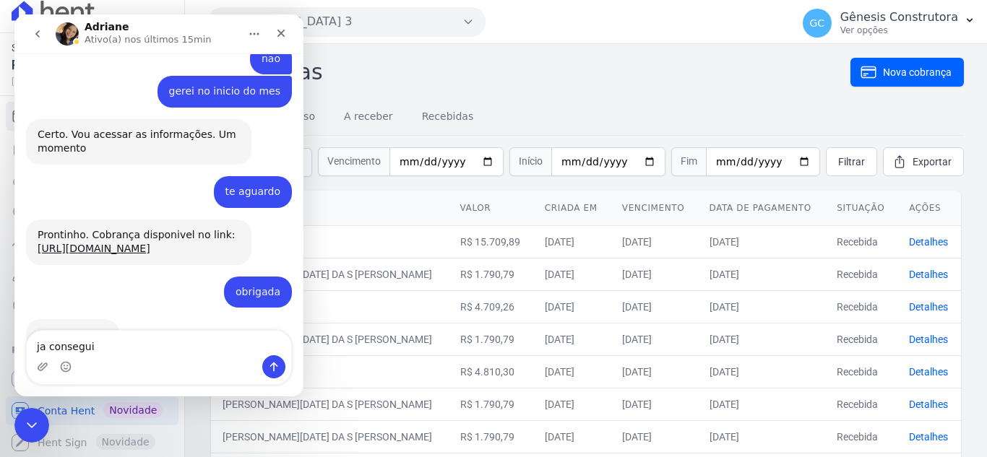
type textarea "ja consegui"
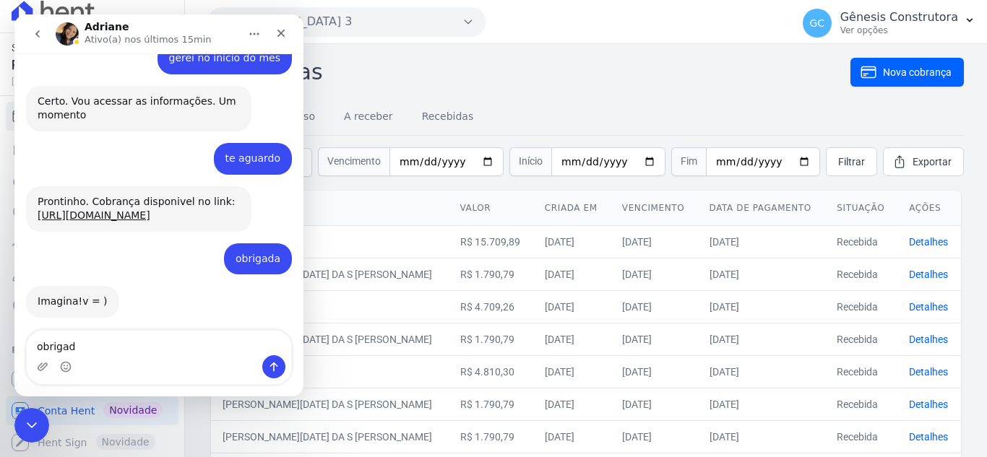
type textarea "obrigada"
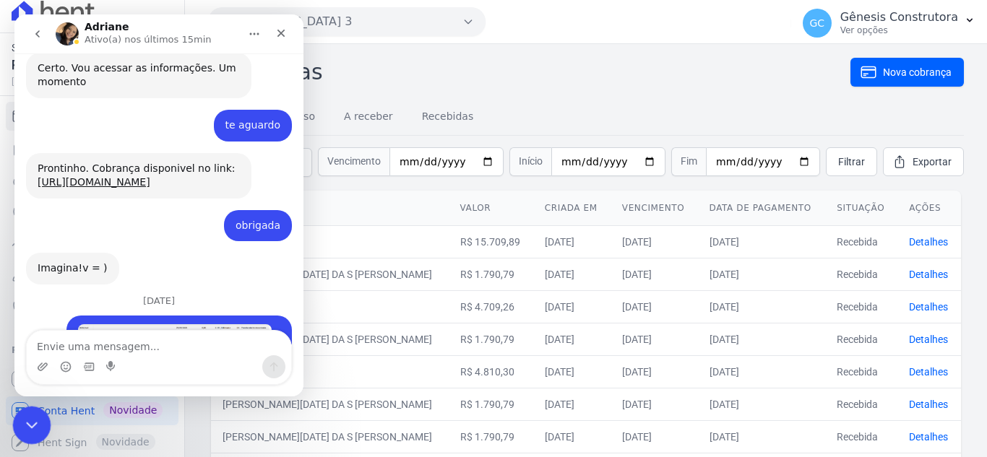
click at [23, 435] on div "Encerramento do Messenger da Intercom" at bounding box center [29, 423] width 35 height 35
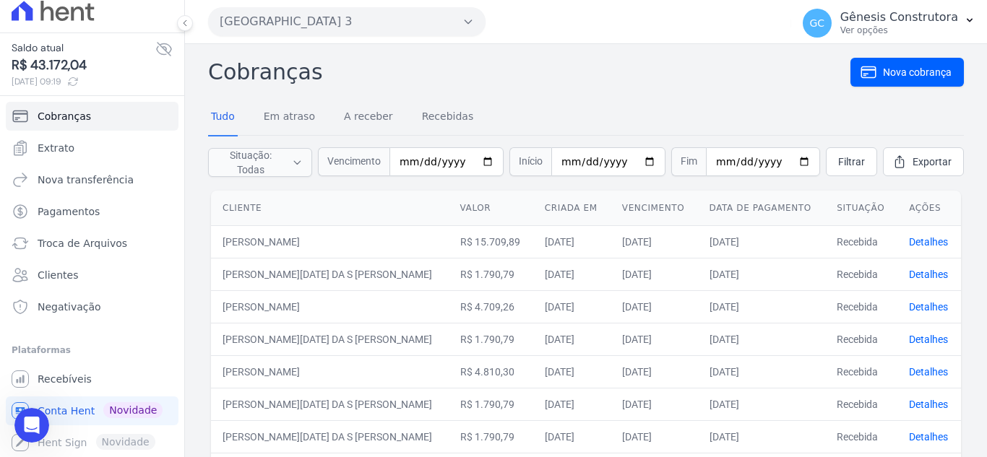
click at [331, 10] on button "[GEOGRAPHIC_DATA] 3" at bounding box center [347, 21] width 278 height 29
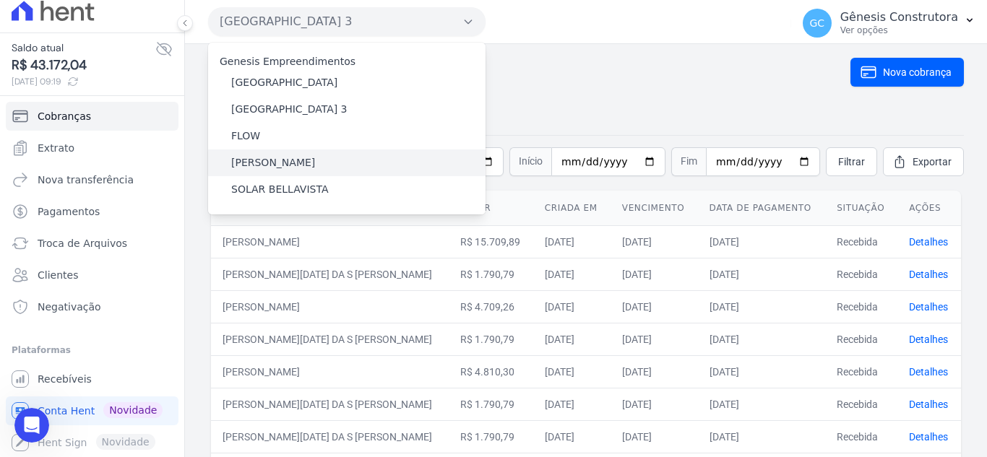
click at [261, 165] on label "[PERSON_NAME]" at bounding box center [273, 162] width 84 height 15
click at [0, 0] on input "[PERSON_NAME]" at bounding box center [0, 0] width 0 height 0
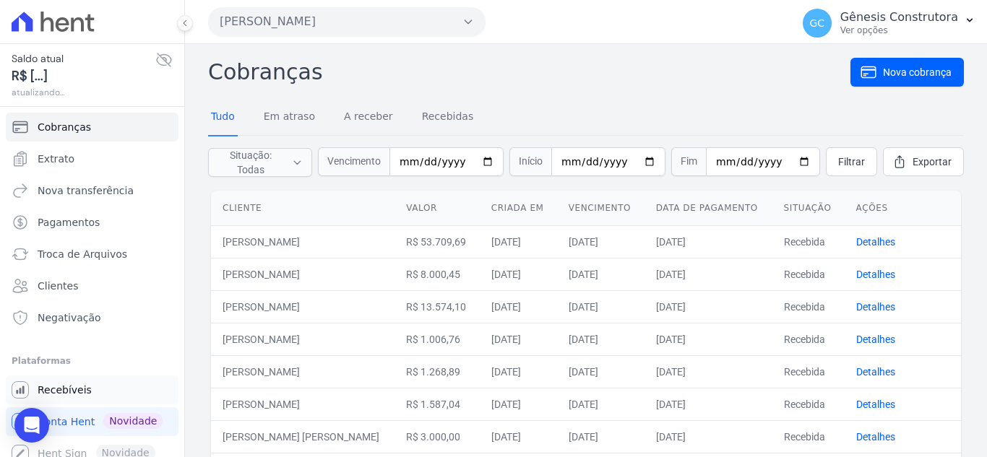
click at [70, 382] on link "Recebíveis" at bounding box center [92, 390] width 173 height 29
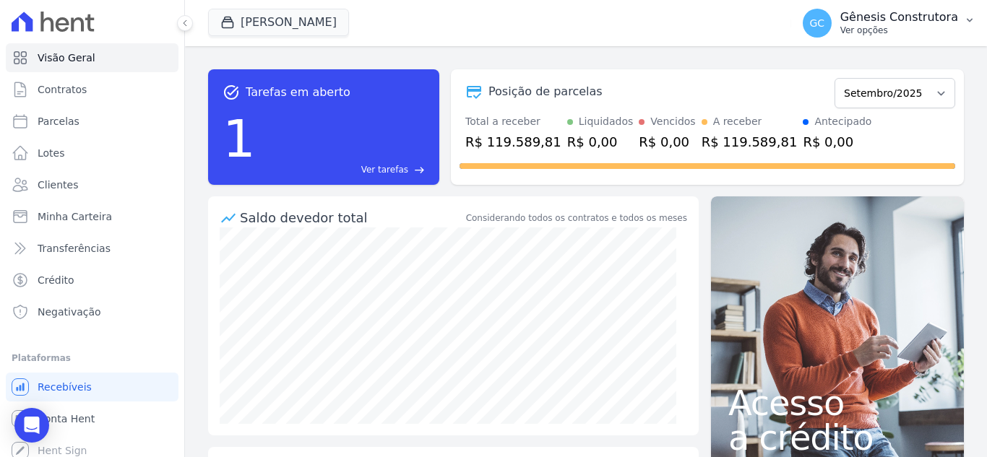
click at [935, 22] on p "Gênesis Construtora" at bounding box center [899, 17] width 118 height 14
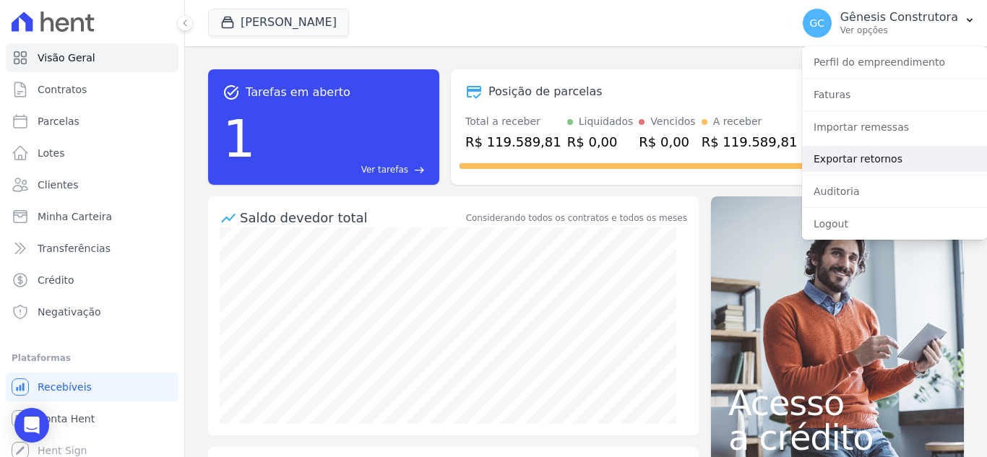
click at [828, 149] on link "Exportar retornos" at bounding box center [894, 159] width 185 height 26
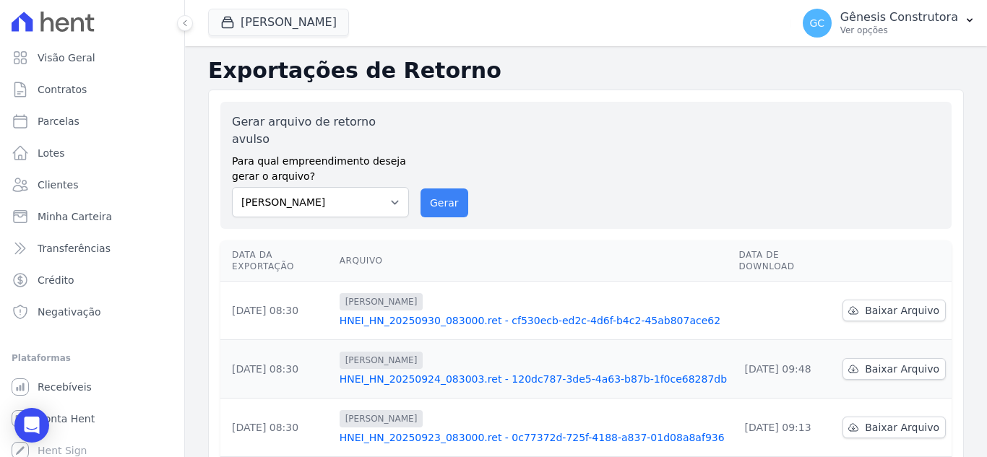
click at [419, 182] on div "Gerar arquivo de retorno avulso Para qual empreendimento deseja gerar o arquivo…" at bounding box center [586, 165] width 708 height 104
click at [429, 189] on button "Gerar" at bounding box center [445, 203] width 48 height 29
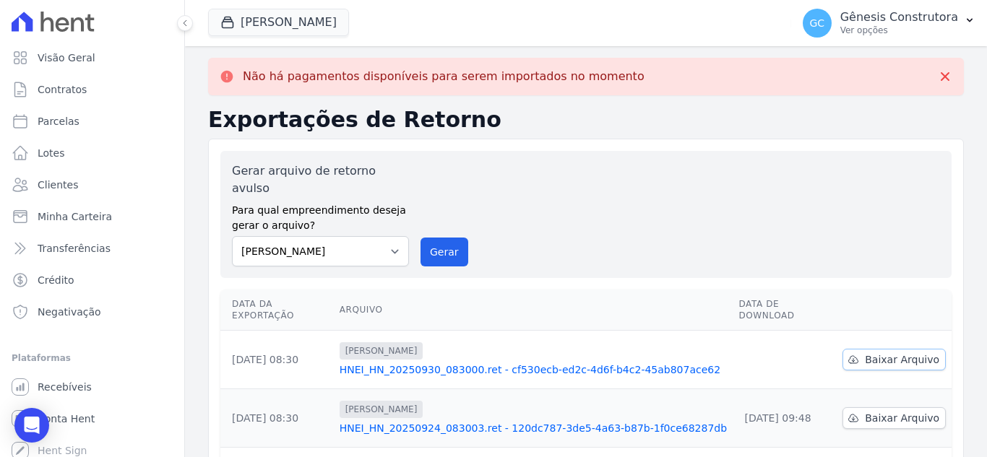
click at [885, 353] on span "Baixar Arquivo" at bounding box center [902, 360] width 74 height 14
drag, startPoint x: 1535, startPoint y: 206, endPoint x: 2006, endPoint y: -17, distance: 521.4
click at [986, 0] on html "Visão Geral Contratos [GEOGRAPHIC_DATA] Lotes Clientes Minha Carteira Transferê…" at bounding box center [493, 228] width 987 height 457
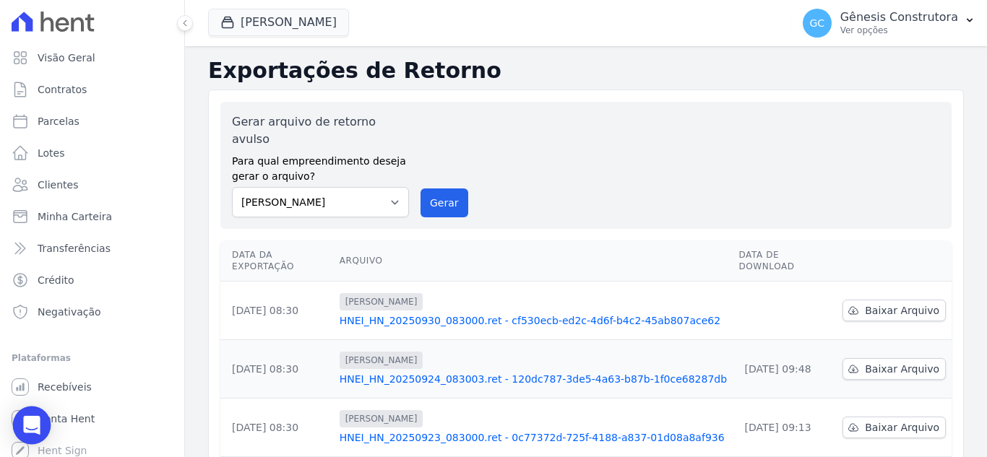
click at [37, 423] on icon "Open Intercom Messenger" at bounding box center [31, 425] width 17 height 19
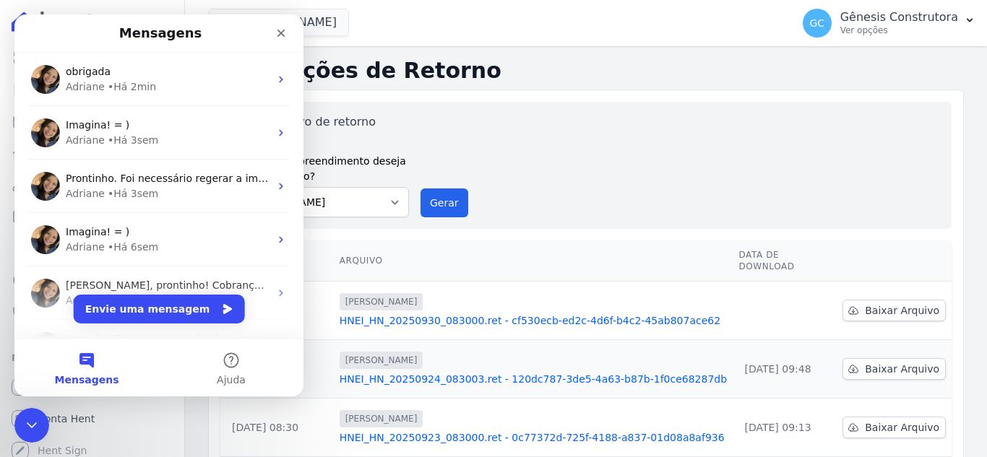
click at [121, 85] on div "• Há 2min" at bounding box center [132, 86] width 48 height 15
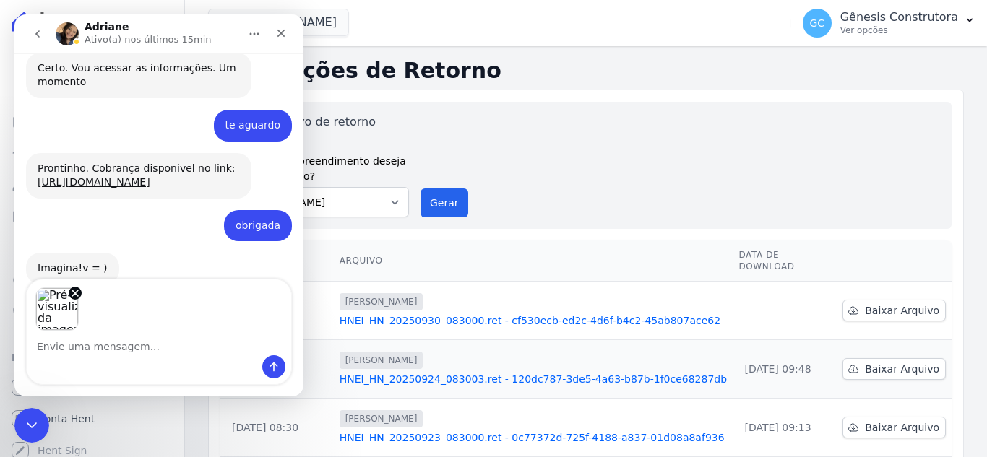
scroll to position [11898, 0]
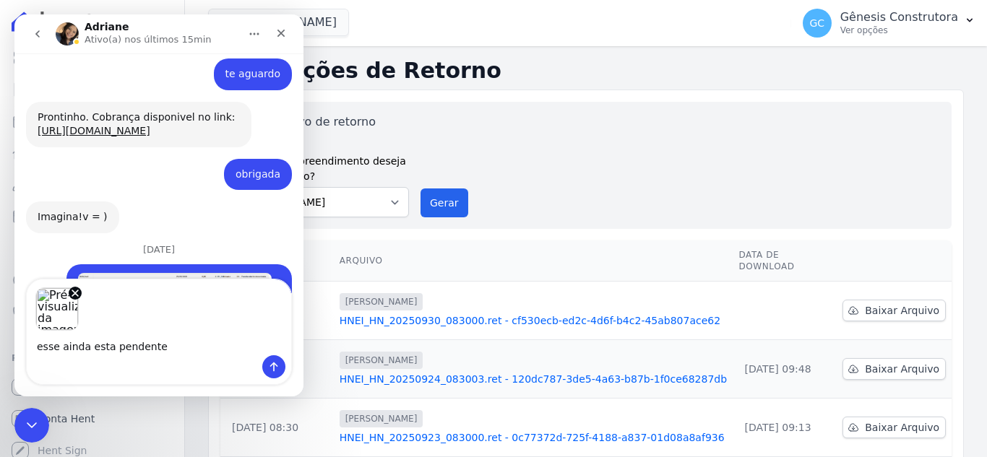
type textarea "esse ainda esta pendente"
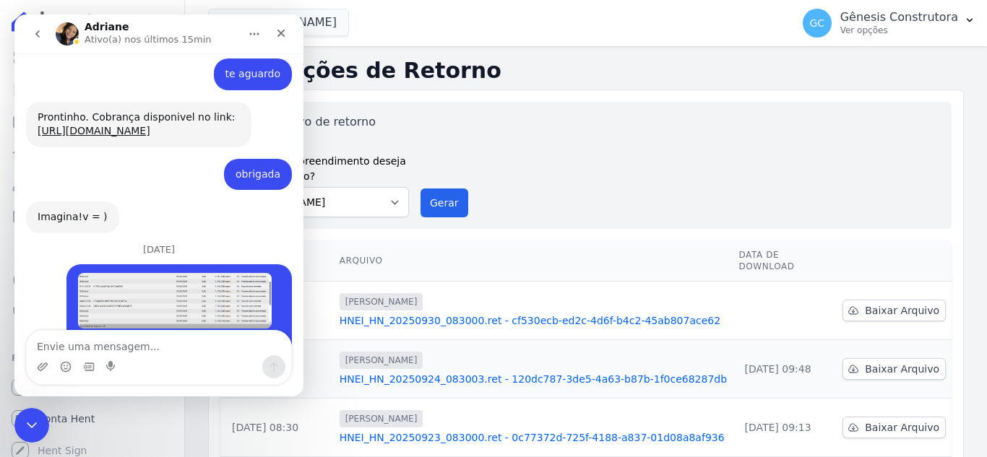
scroll to position [11919, 0]
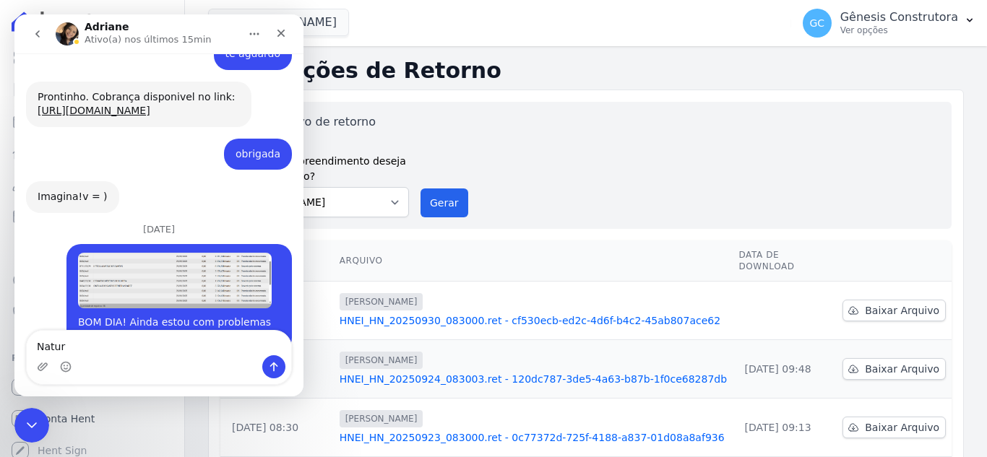
type textarea "Nature"
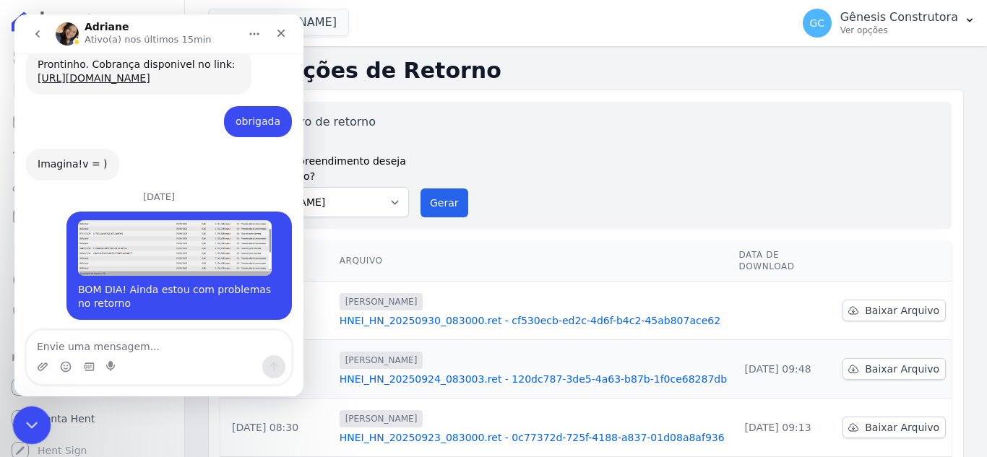
click at [20, 406] on html at bounding box center [29, 423] width 35 height 35
drag, startPoint x: 55, startPoint y: 816, endPoint x: 17, endPoint y: 423, distance: 394.2
click at [14, 423] on div "Encerramento do Messenger da Intercom" at bounding box center [29, 423] width 35 height 35
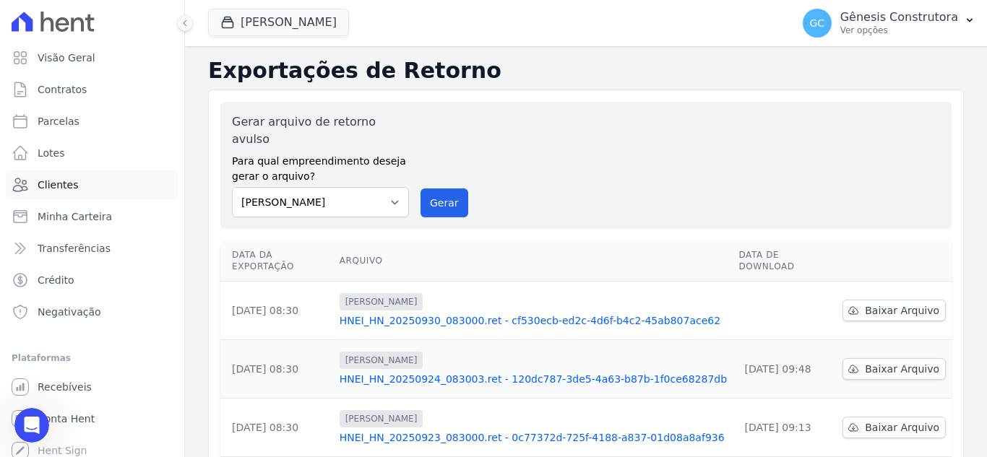
click at [106, 181] on link "Clientes" at bounding box center [92, 185] width 173 height 29
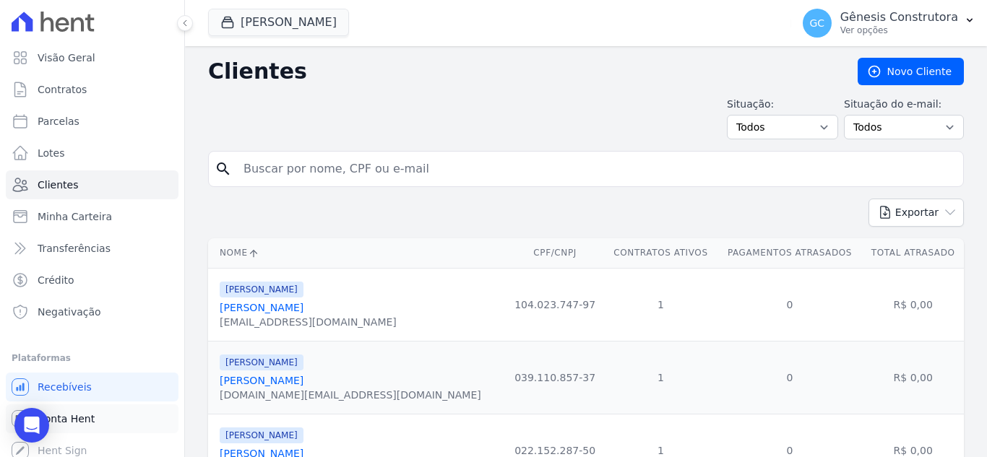
click at [100, 418] on link "Conta Hent" at bounding box center [92, 419] width 173 height 29
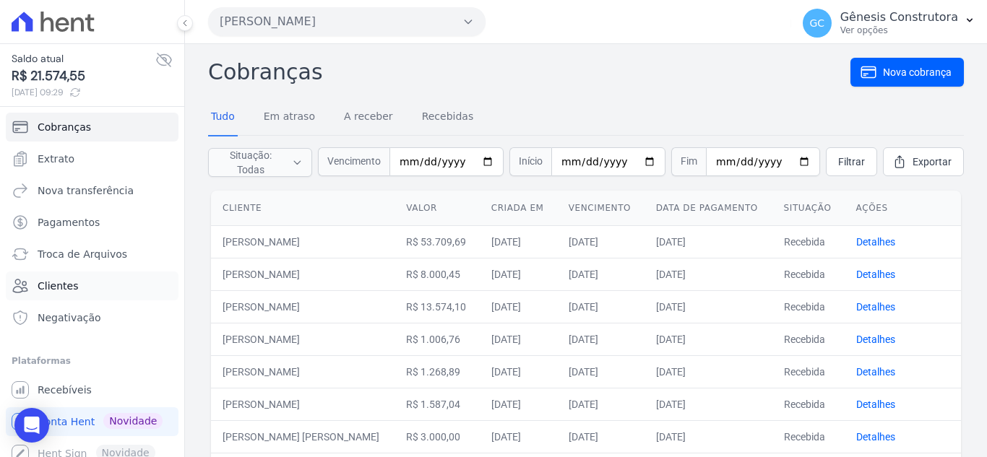
click at [88, 281] on link "Clientes" at bounding box center [92, 286] width 173 height 29
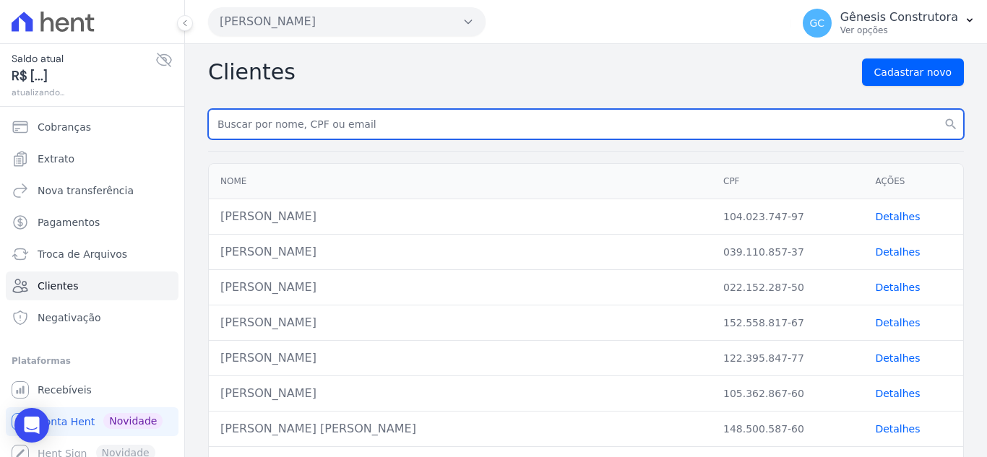
click at [319, 124] on input "text" at bounding box center [586, 124] width 756 height 30
paste input "[PERSON_NAME]"
click at [938, 109] on button "search" at bounding box center [951, 124] width 26 height 30
type input "[PERSON_NAME]]"
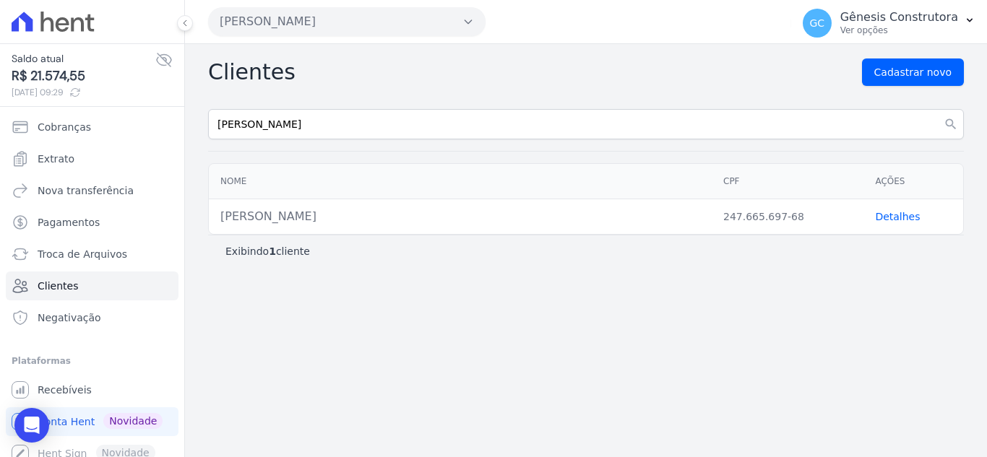
click at [897, 220] on link "Detalhes" at bounding box center [897, 217] width 45 height 12
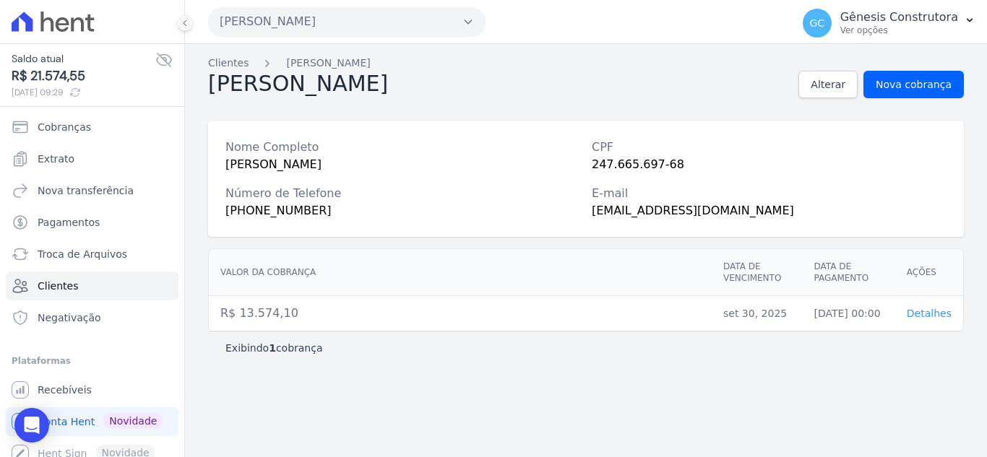
click at [924, 314] on span "Detalhes" at bounding box center [929, 314] width 45 height 12
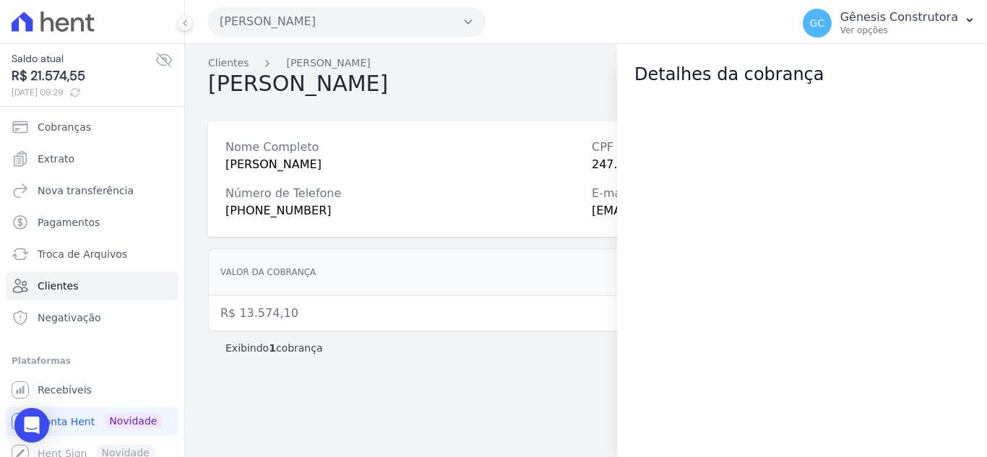
click at [601, 79] on div "[PERSON_NAME] Alterar Nova cobrança" at bounding box center [586, 84] width 756 height 27
click at [96, 287] on link "Clientes" at bounding box center [92, 286] width 173 height 29
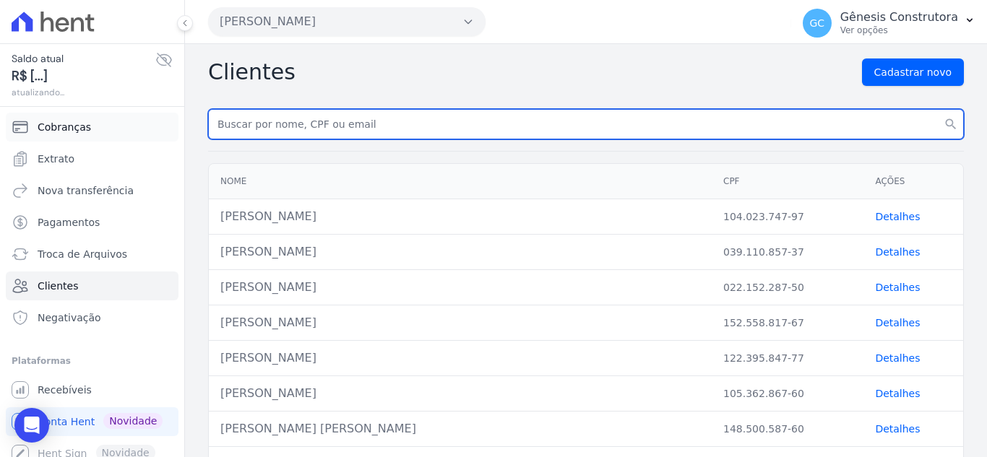
drag, startPoint x: 413, startPoint y: 128, endPoint x: 137, endPoint y: 129, distance: 276.1
click at [137, 127] on div "Saldo atual R$ [...] atualizando... Cobranças Extrato Nova transferência Pagame…" at bounding box center [493, 228] width 987 height 457
paste input "11502"
drag, startPoint x: 296, startPoint y: 123, endPoint x: 178, endPoint y: 137, distance: 118.6
click at [178, 137] on div "Saldo atual R$ 21.574,55 [DATE] 09:29 Cobranças Extrato Nova transferência Paga…" at bounding box center [493, 228] width 987 height 457
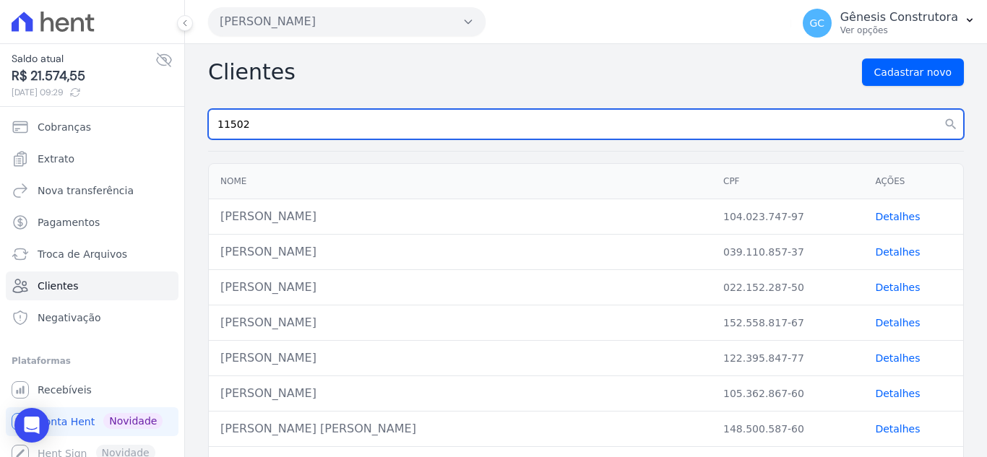
paste input "[PERSON_NAME]"
type input "[PERSON_NAME]"
click at [938, 109] on button "search" at bounding box center [951, 124] width 26 height 30
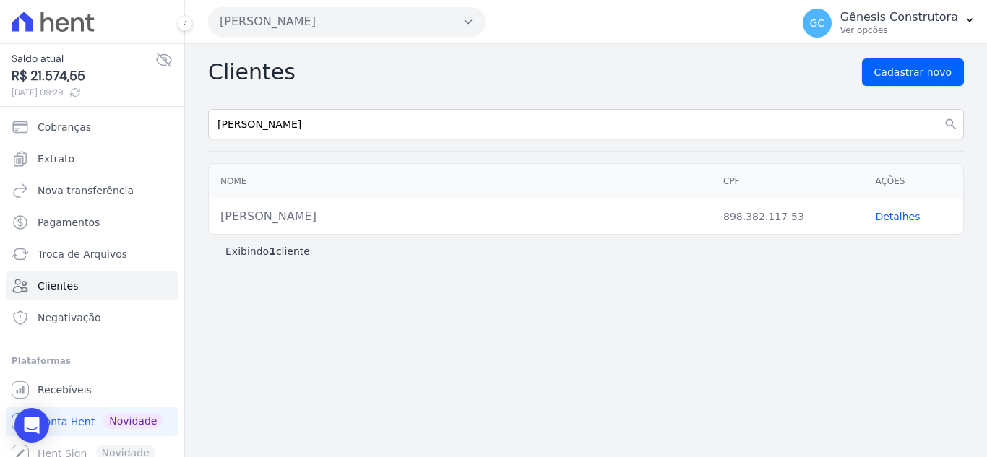
click at [906, 223] on td "Detalhes" at bounding box center [914, 216] width 100 height 35
click at [904, 218] on link "Detalhes" at bounding box center [897, 217] width 45 height 12
